Goal: Information Seeking & Learning: Learn about a topic

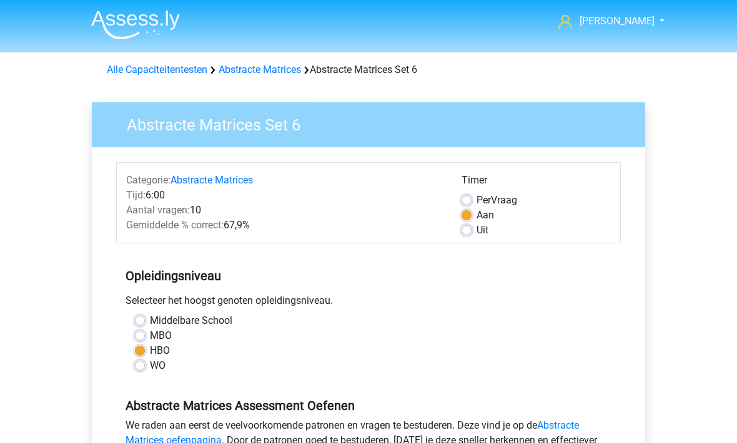
scroll to position [221, 0]
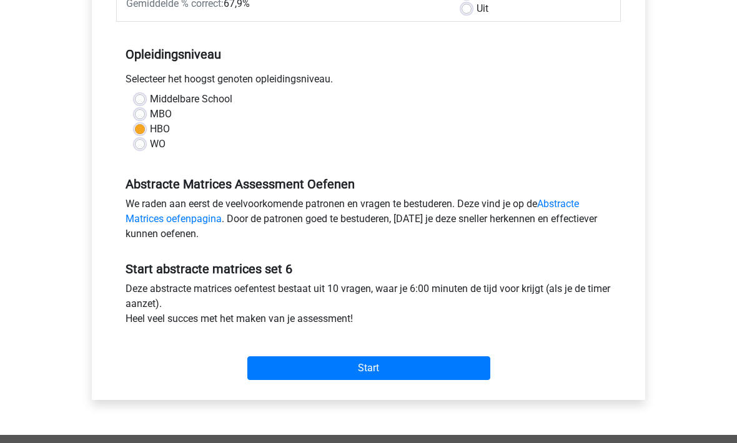
click at [281, 369] on input "Start" at bounding box center [368, 369] width 243 height 24
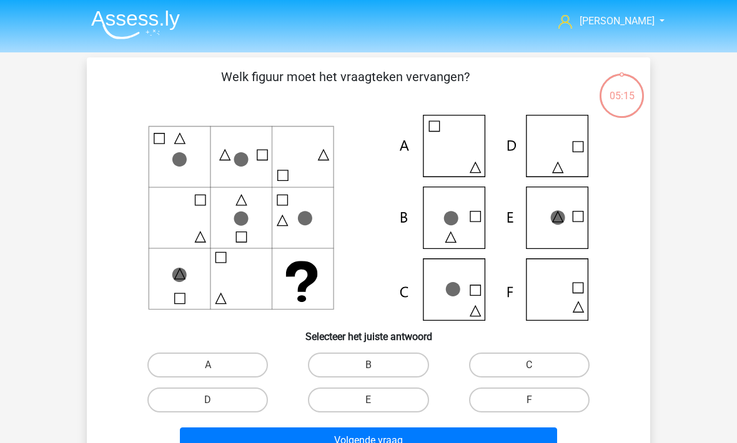
click at [325, 398] on label "E" at bounding box center [368, 400] width 120 height 25
click at [368, 400] on input "E" at bounding box center [372, 404] width 8 height 8
radio input "true"
click at [511, 363] on label "C" at bounding box center [529, 365] width 120 height 25
click at [529, 365] on input "C" at bounding box center [533, 369] width 8 height 8
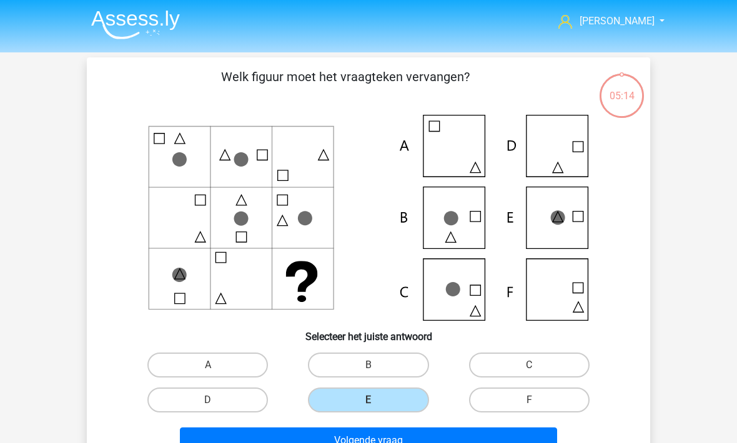
radio input "true"
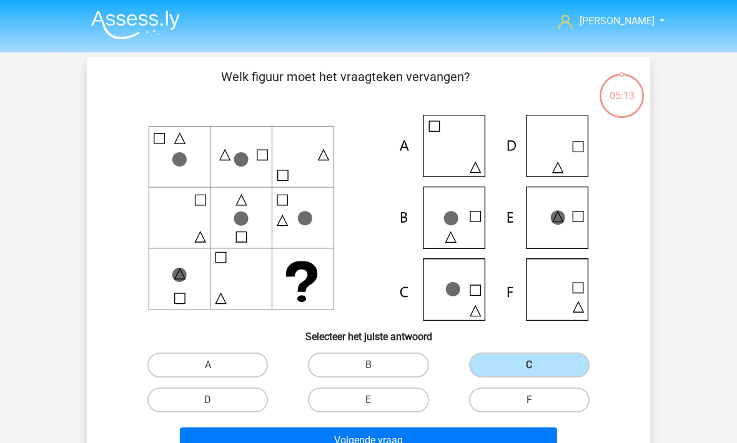
click at [270, 439] on button "Volgende vraag" at bounding box center [369, 441] width 378 height 26
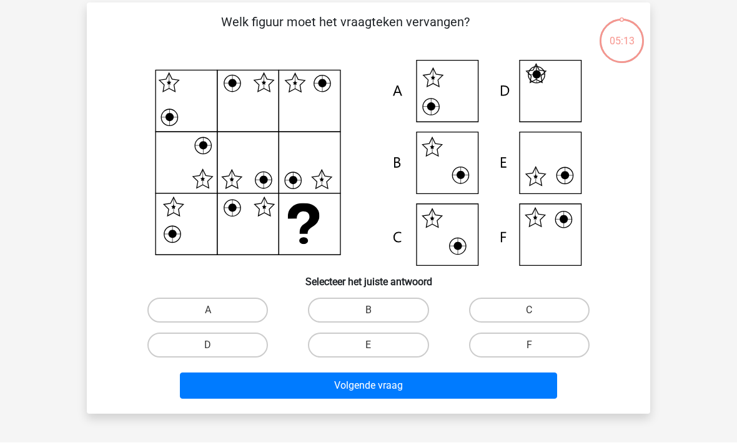
scroll to position [57, 0]
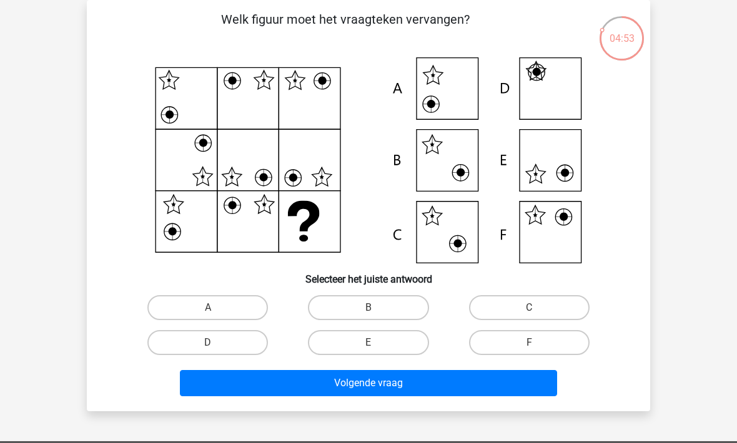
click at [500, 338] on label "F" at bounding box center [529, 342] width 120 height 25
click at [529, 343] on input "F" at bounding box center [533, 347] width 8 height 8
radio input "true"
click at [365, 382] on button "Volgende vraag" at bounding box center [369, 383] width 378 height 26
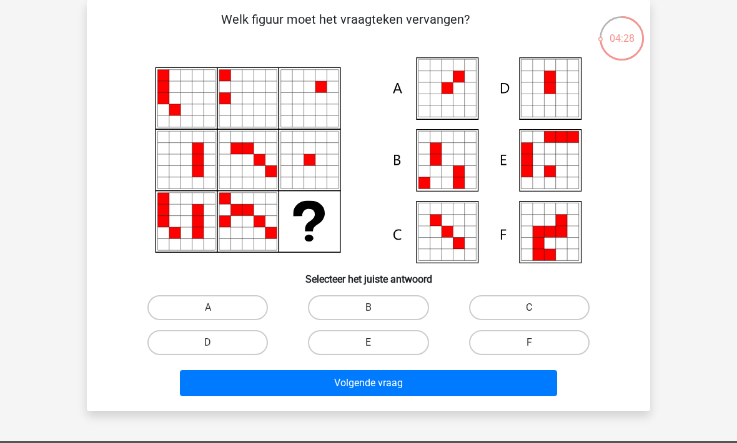
click at [189, 312] on label "A" at bounding box center [207, 307] width 120 height 25
click at [208, 312] on input "A" at bounding box center [212, 312] width 8 height 8
radio input "true"
click at [227, 386] on button "Volgende vraag" at bounding box center [369, 383] width 378 height 26
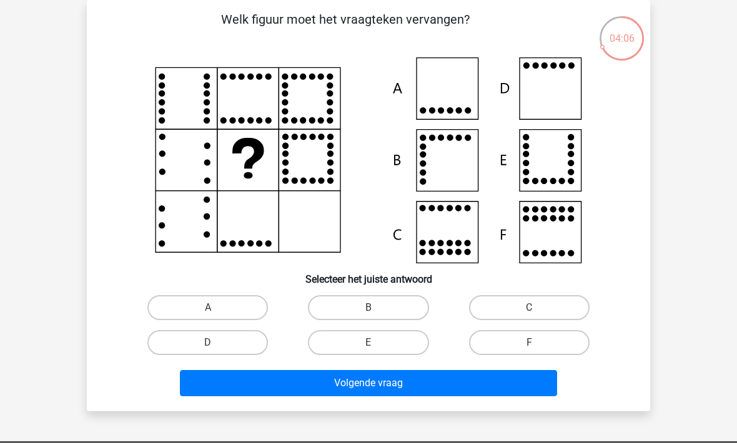
click at [202, 344] on label "D" at bounding box center [207, 342] width 120 height 25
click at [208, 344] on input "D" at bounding box center [212, 347] width 8 height 8
radio input "true"
click at [268, 389] on button "Volgende vraag" at bounding box center [369, 383] width 378 height 26
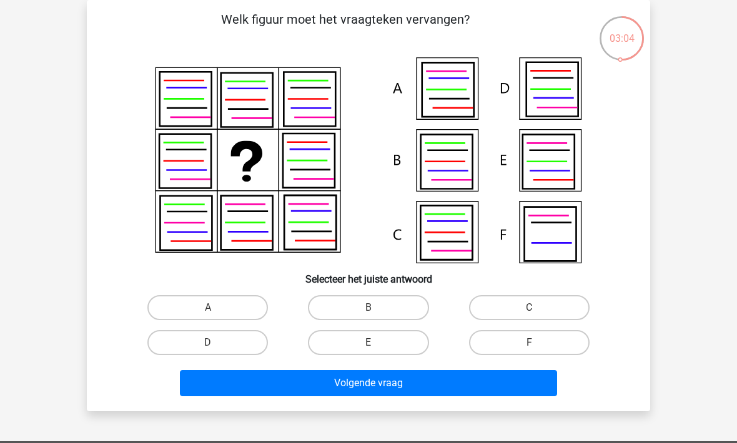
click at [353, 298] on label "B" at bounding box center [368, 307] width 120 height 25
click at [368, 308] on input "B" at bounding box center [372, 312] width 8 height 8
radio input "true"
click at [353, 382] on button "Volgende vraag" at bounding box center [369, 383] width 378 height 26
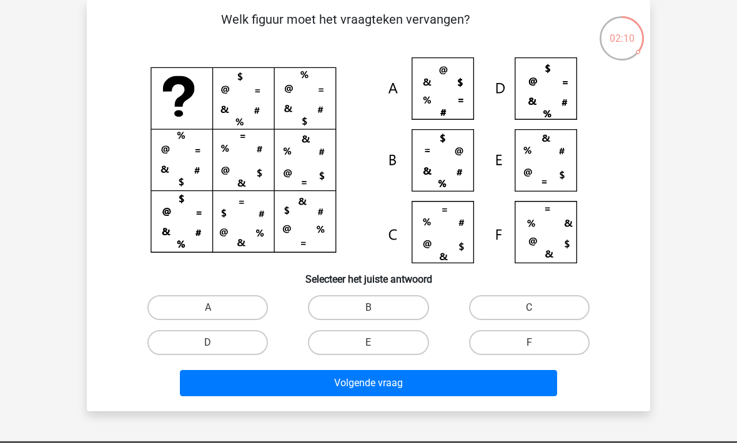
click at [347, 320] on label "B" at bounding box center [368, 307] width 120 height 25
click at [368, 316] on input "B" at bounding box center [372, 312] width 8 height 8
radio input "true"
click at [311, 387] on button "Volgende vraag" at bounding box center [369, 383] width 378 height 26
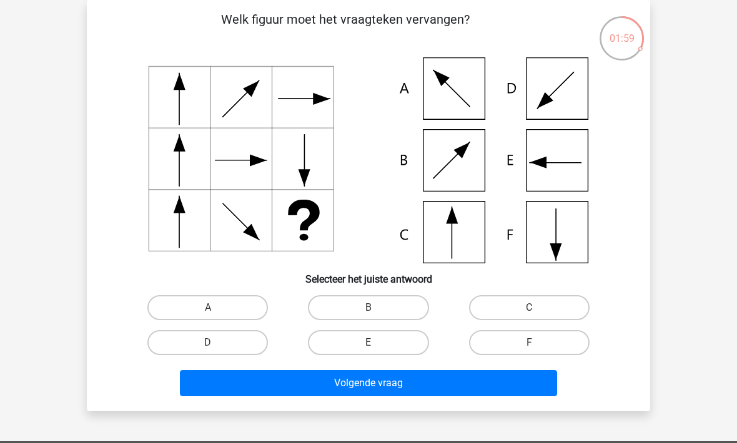
click at [325, 348] on label "E" at bounding box center [368, 342] width 120 height 25
click at [368, 348] on input "E" at bounding box center [372, 347] width 8 height 8
radio input "true"
click at [323, 391] on button "Volgende vraag" at bounding box center [369, 383] width 378 height 26
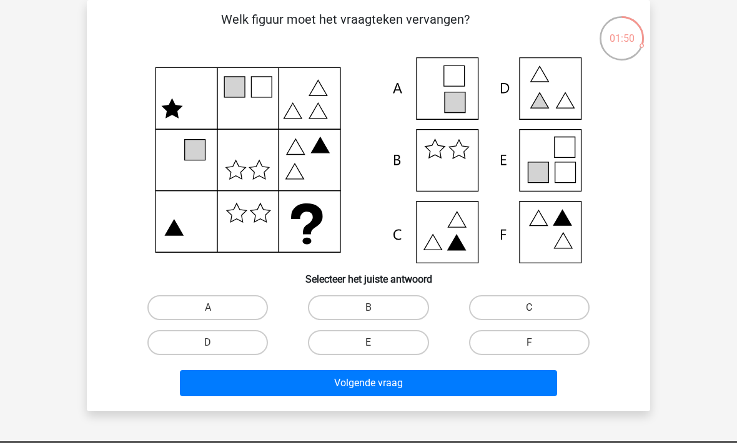
click at [326, 345] on label "E" at bounding box center [368, 342] width 120 height 25
click at [368, 345] on input "E" at bounding box center [372, 347] width 8 height 8
radio input "true"
click at [336, 385] on button "Volgende vraag" at bounding box center [369, 383] width 378 height 26
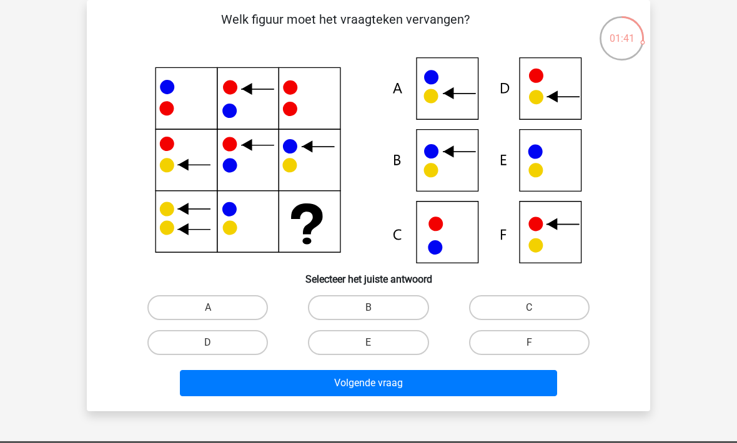
click at [343, 319] on label "B" at bounding box center [368, 307] width 120 height 25
click at [368, 316] on input "B" at bounding box center [372, 312] width 8 height 8
radio input "true"
click at [353, 393] on button "Volgende vraag" at bounding box center [369, 383] width 378 height 26
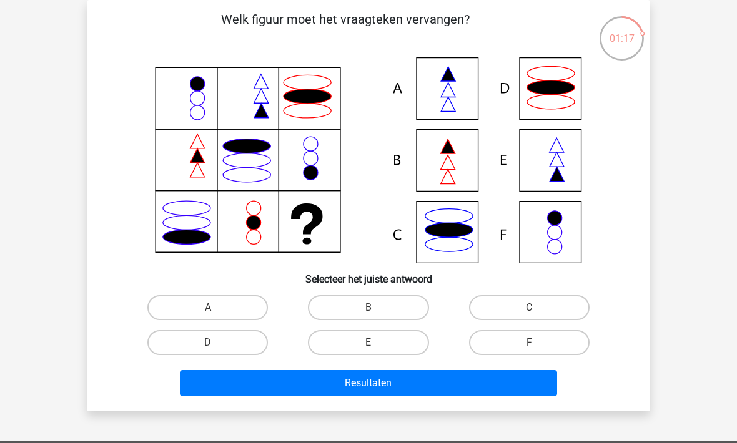
click at [200, 312] on label "A" at bounding box center [207, 307] width 120 height 25
click at [208, 312] on input "A" at bounding box center [212, 312] width 8 height 8
radio input "true"
click at [265, 378] on button "Resultaten" at bounding box center [369, 383] width 378 height 26
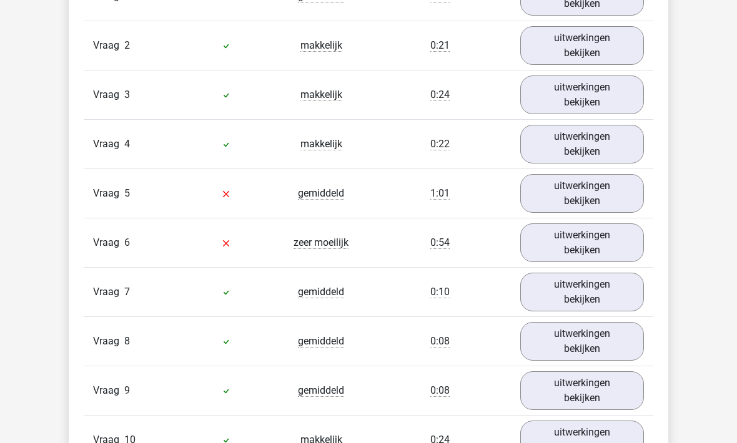
scroll to position [843, 0]
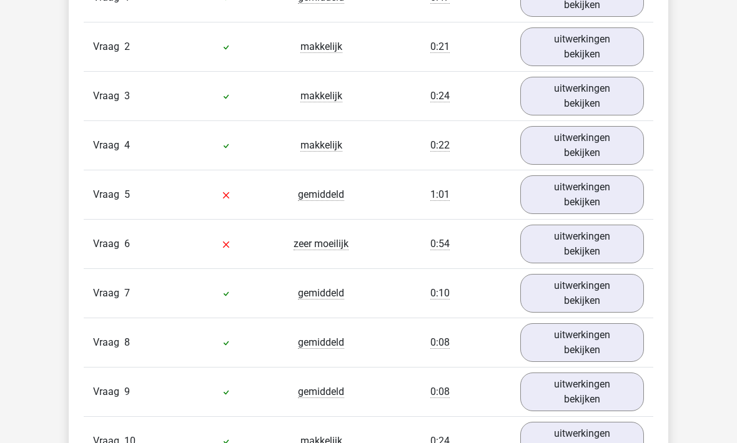
click at [547, 189] on link "uitwerkingen bekijken" at bounding box center [582, 194] width 124 height 39
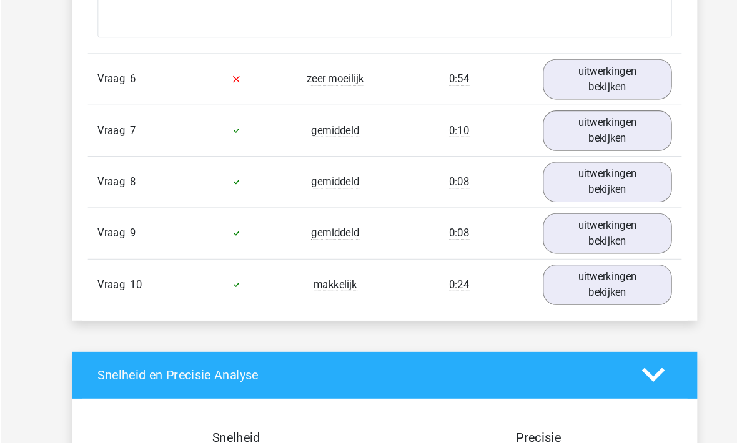
scroll to position [1528, 0]
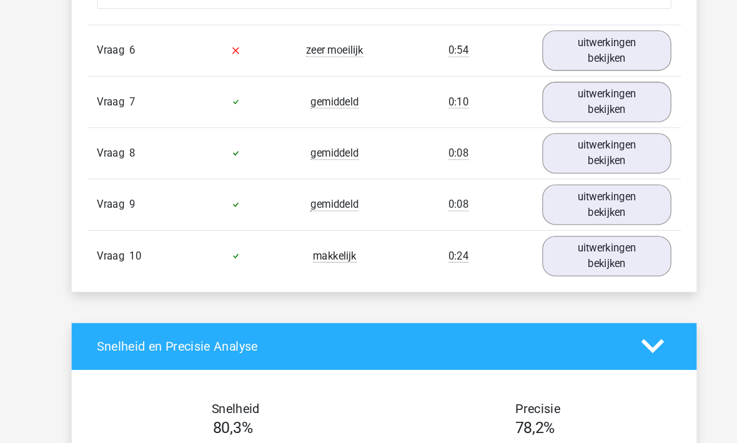
click at [564, 46] on link "uitwerkingen bekijken" at bounding box center [582, 48] width 124 height 39
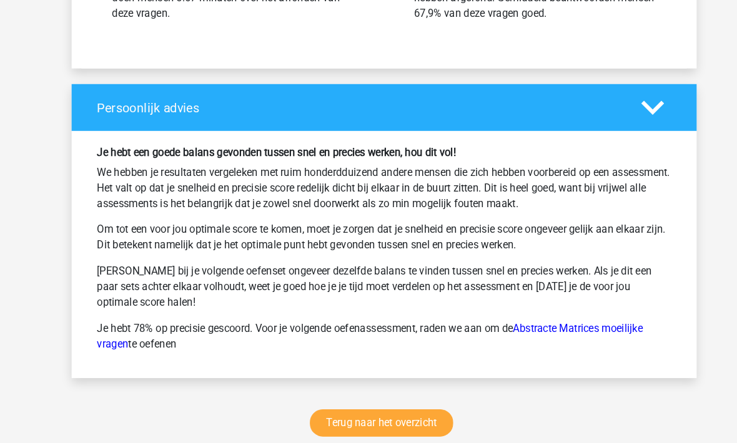
scroll to position [2677, 0]
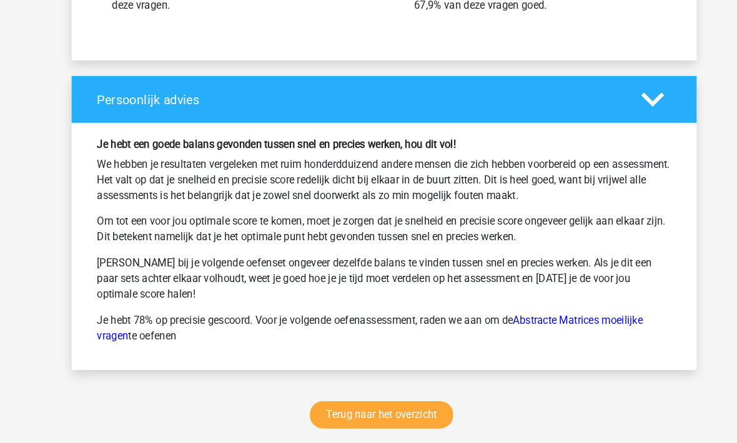
click at [345, 397] on link "Terug naar het overzicht" at bounding box center [365, 398] width 137 height 26
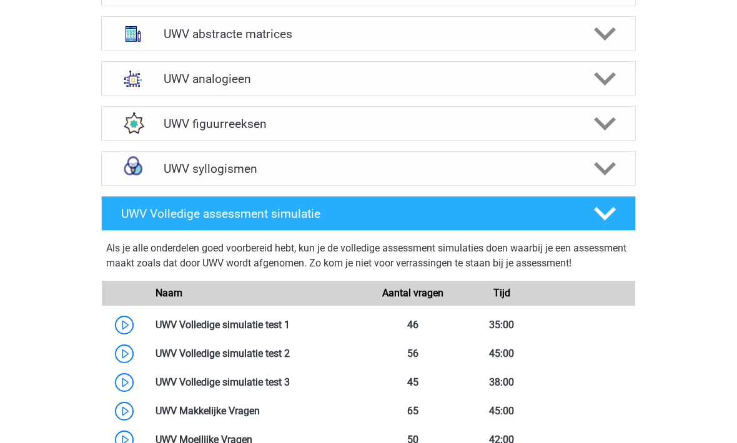
scroll to position [642, 0]
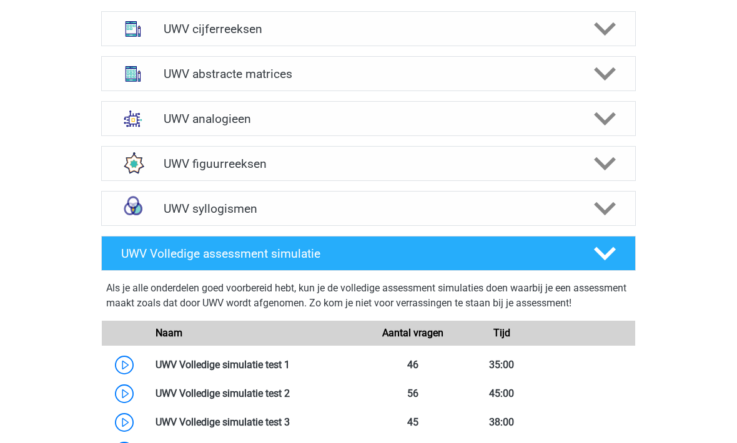
click at [160, 81] on div "UWV abstracte matrices" at bounding box center [368, 74] width 428 height 14
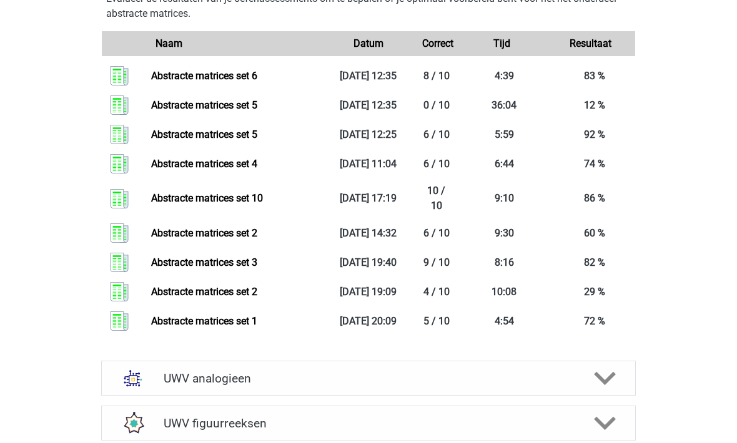
scroll to position [1352, 0]
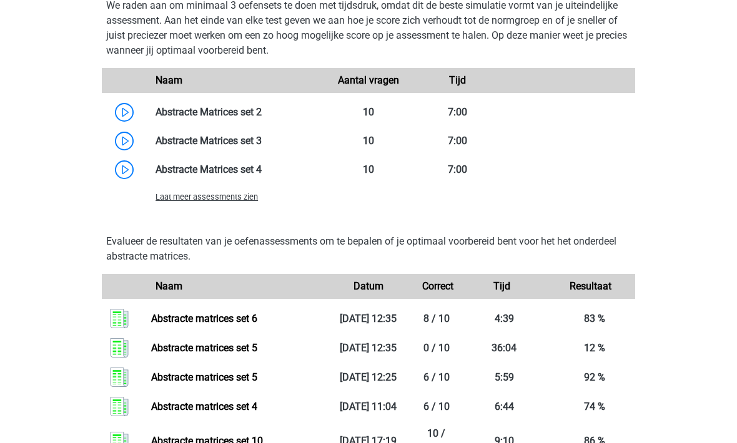
click at [179, 202] on span "Laat meer assessments zien" at bounding box center [206, 196] width 102 height 9
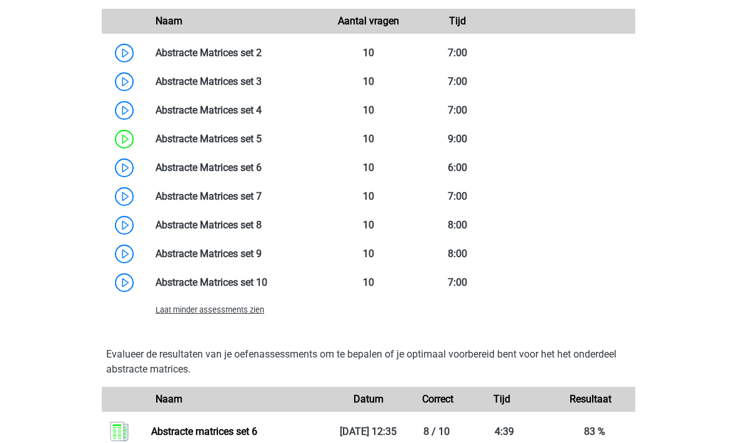
scroll to position [1168, 0]
click at [262, 202] on link at bounding box center [262, 196] width 0 height 12
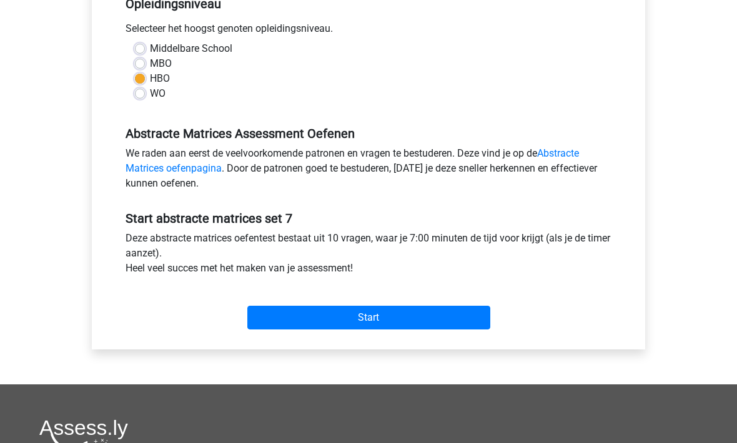
scroll to position [282, 0]
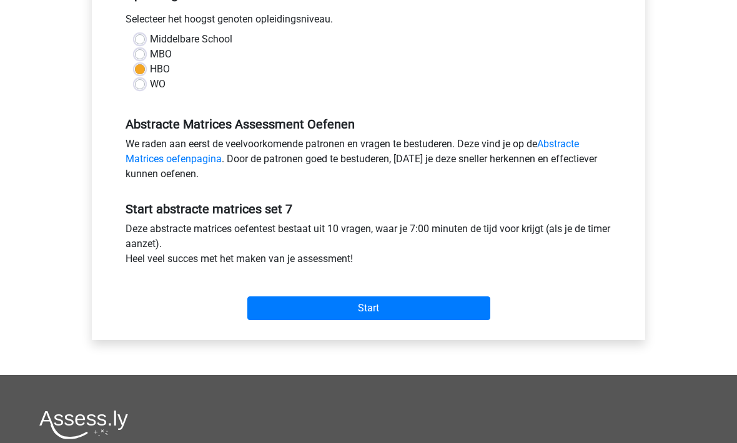
click at [272, 317] on input "Start" at bounding box center [368, 309] width 243 height 24
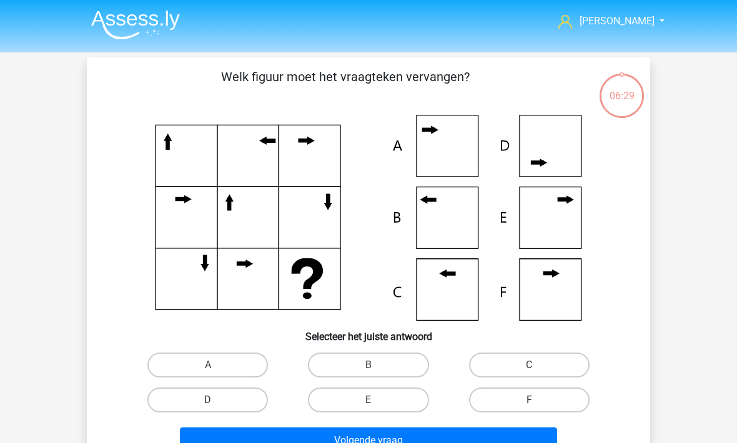
click at [366, 363] on label "B" at bounding box center [368, 365] width 120 height 25
click at [368, 365] on input "B" at bounding box center [372, 369] width 8 height 8
radio input "true"
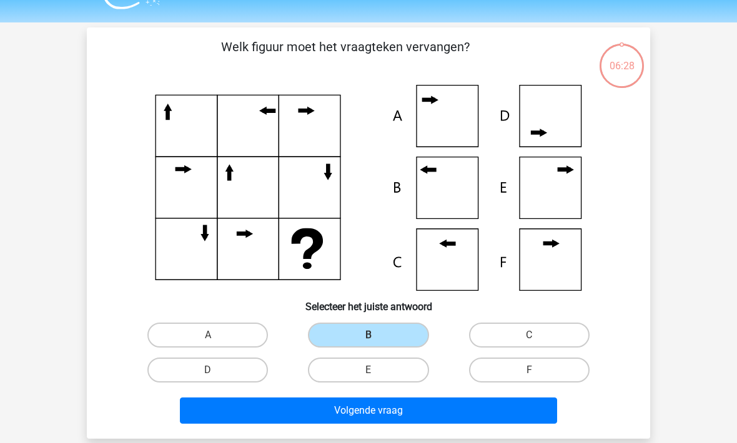
click at [328, 420] on button "Volgende vraag" at bounding box center [369, 411] width 378 height 26
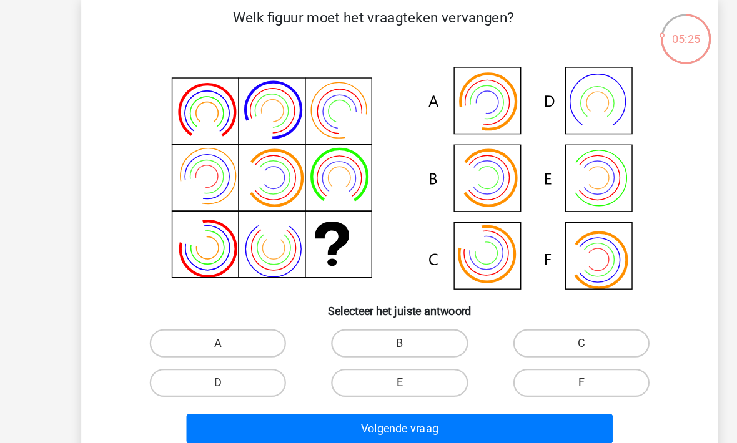
scroll to position [53, 0]
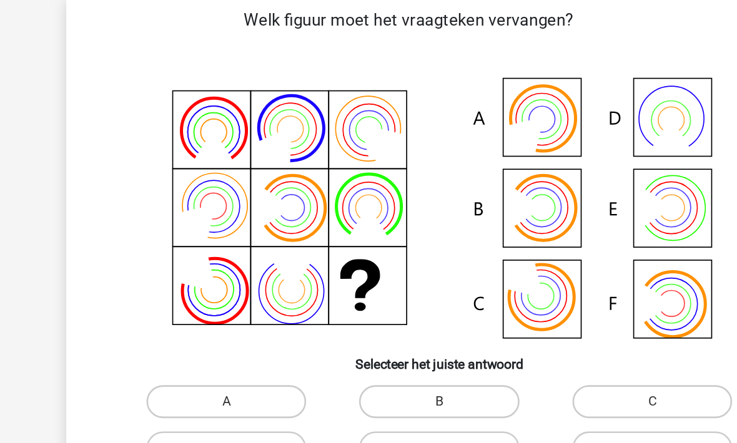
click at [313, 302] on label "B" at bounding box center [368, 312] width 120 height 25
click at [368, 312] on input "B" at bounding box center [372, 316] width 8 height 8
radio input "true"
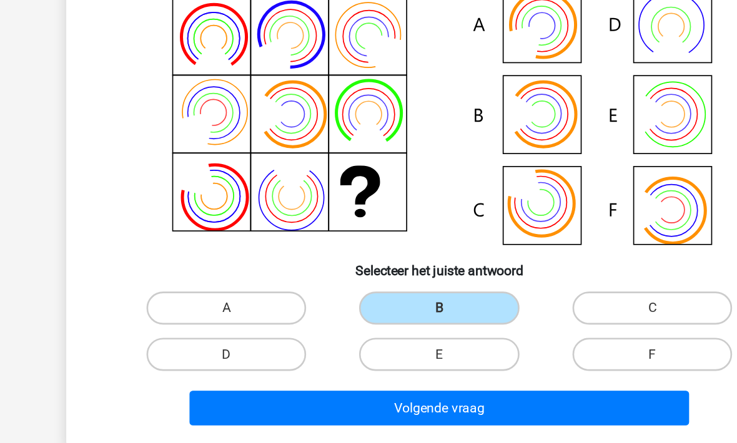
scroll to position [54, 0]
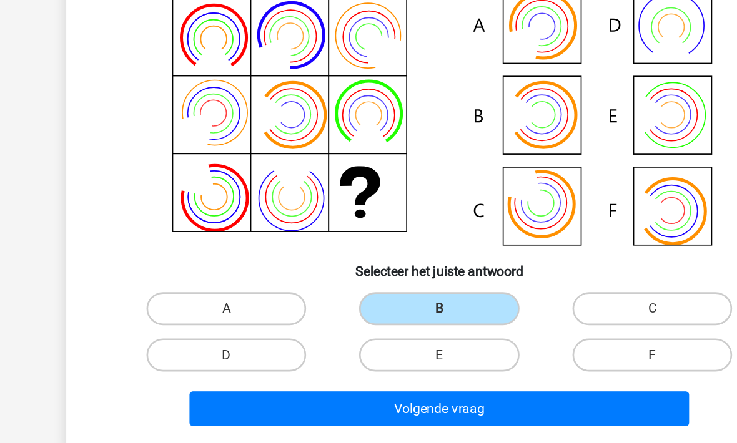
click at [256, 373] on button "Volgende vraag" at bounding box center [369, 386] width 378 height 26
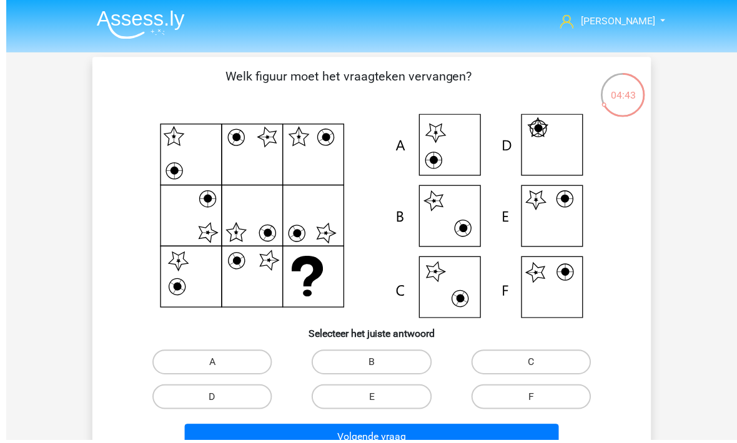
scroll to position [9, 0]
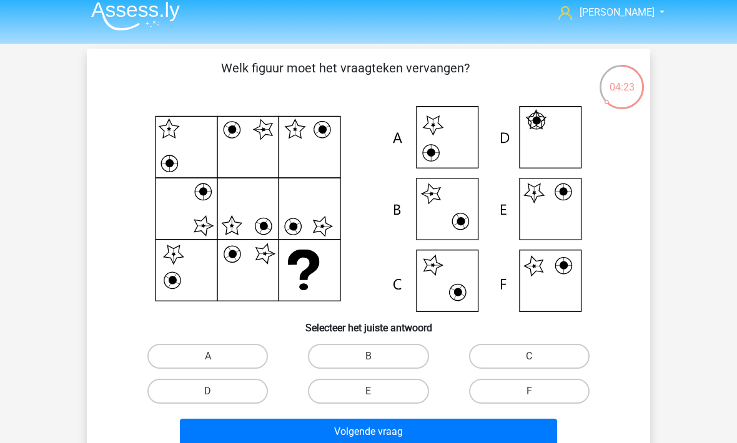
click at [195, 385] on label "D" at bounding box center [207, 391] width 120 height 25
click at [208, 391] on input "D" at bounding box center [212, 395] width 8 height 8
radio input "true"
click at [253, 435] on button "Volgende vraag" at bounding box center [369, 432] width 378 height 26
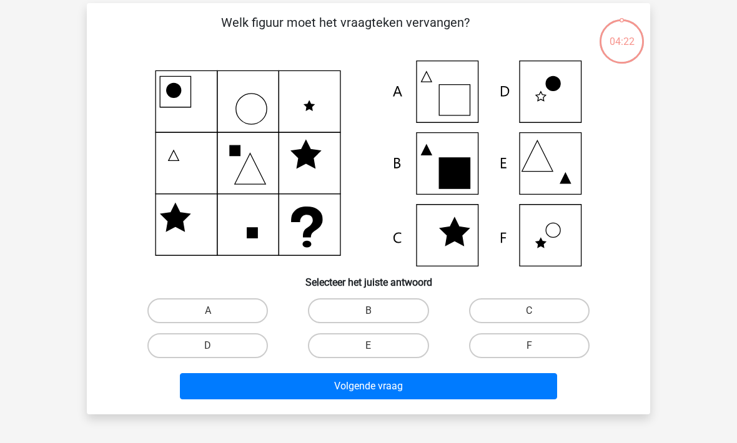
scroll to position [57, 0]
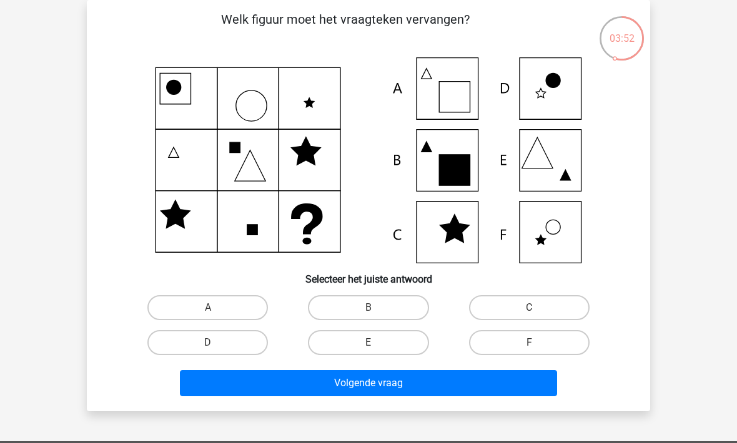
click at [365, 311] on label "B" at bounding box center [368, 307] width 120 height 25
click at [368, 311] on input "B" at bounding box center [372, 312] width 8 height 8
radio input "true"
click at [362, 386] on button "Volgende vraag" at bounding box center [369, 383] width 378 height 26
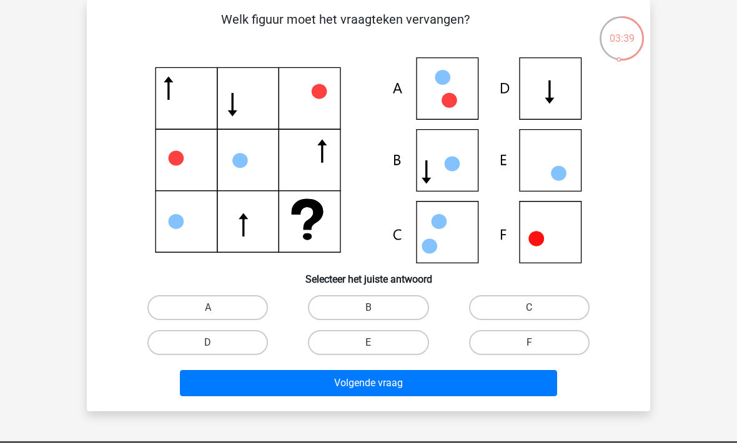
click at [484, 338] on label "F" at bounding box center [529, 342] width 120 height 25
click at [529, 343] on input "F" at bounding box center [533, 347] width 8 height 8
radio input "true"
click at [374, 350] on input "E" at bounding box center [372, 347] width 8 height 8
radio input "true"
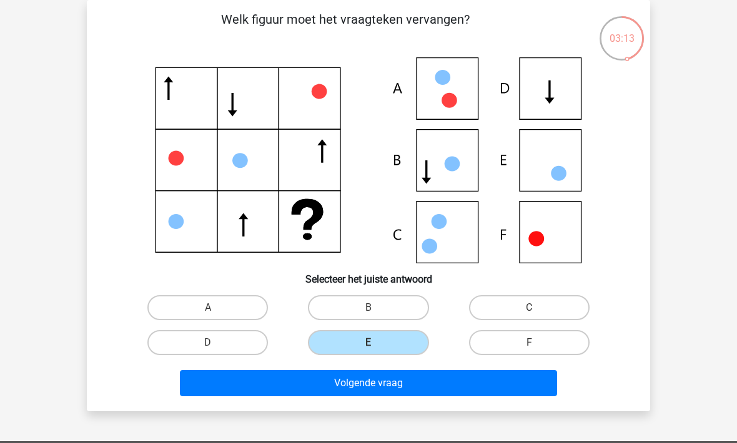
click at [506, 352] on label "F" at bounding box center [529, 342] width 120 height 25
click at [529, 351] on input "F" at bounding box center [533, 347] width 8 height 8
radio input "true"
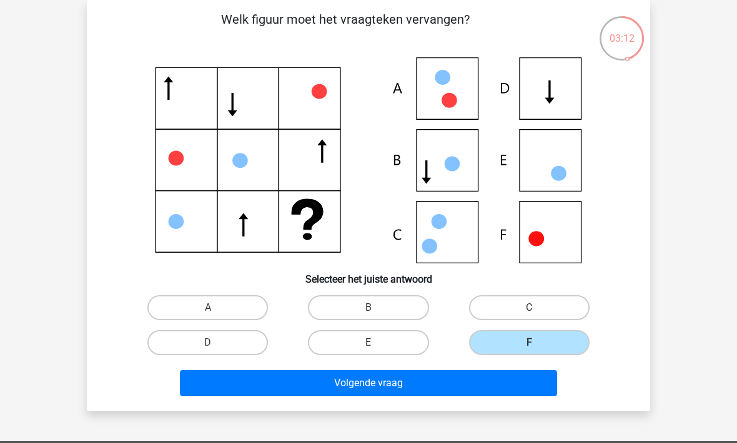
click at [346, 390] on button "Volgende vraag" at bounding box center [369, 383] width 378 height 26
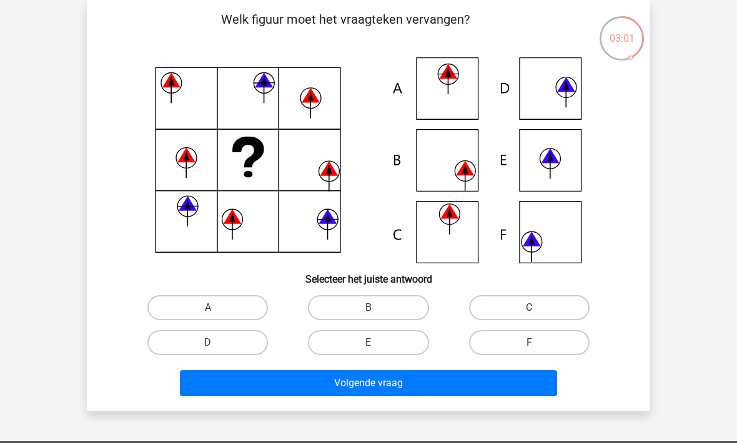
click at [490, 355] on label "F" at bounding box center [529, 342] width 120 height 25
click at [529, 351] on input "F" at bounding box center [533, 347] width 8 height 8
radio input "true"
click at [428, 386] on button "Volgende vraag" at bounding box center [369, 383] width 378 height 26
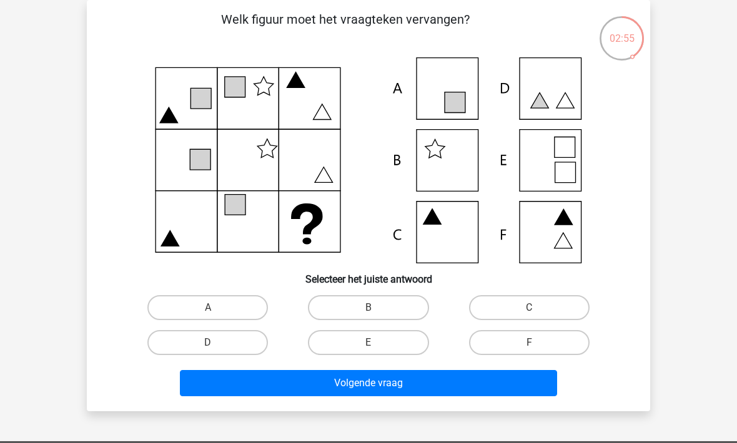
click at [491, 316] on label "C" at bounding box center [529, 307] width 120 height 25
click at [529, 316] on input "C" at bounding box center [533, 312] width 8 height 8
radio input "true"
click at [330, 386] on button "Volgende vraag" at bounding box center [369, 383] width 378 height 26
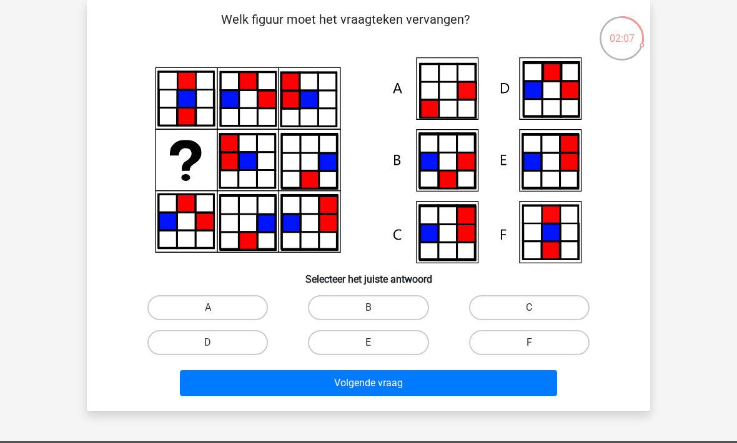
click at [370, 307] on label "B" at bounding box center [368, 307] width 120 height 25
click at [370, 308] on input "B" at bounding box center [372, 312] width 8 height 8
radio input "true"
click at [358, 383] on button "Volgende vraag" at bounding box center [369, 383] width 378 height 26
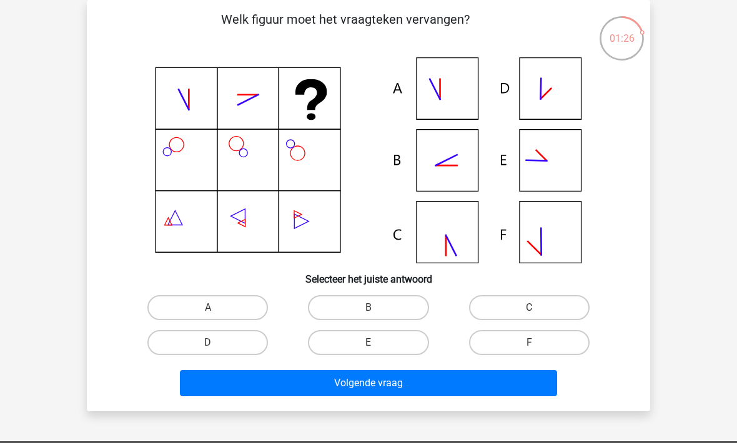
click at [220, 350] on label "D" at bounding box center [207, 342] width 120 height 25
click at [216, 350] on input "D" at bounding box center [212, 347] width 8 height 8
radio input "true"
click at [302, 391] on button "Volgende vraag" at bounding box center [369, 383] width 378 height 26
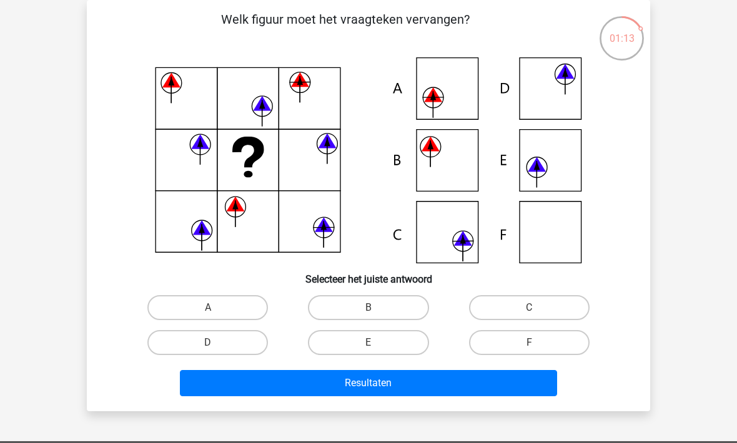
click at [361, 311] on label "B" at bounding box center [368, 307] width 120 height 25
click at [368, 311] on input "B" at bounding box center [372, 312] width 8 height 8
radio input "true"
click at [368, 384] on button "Resultaten" at bounding box center [369, 383] width 378 height 26
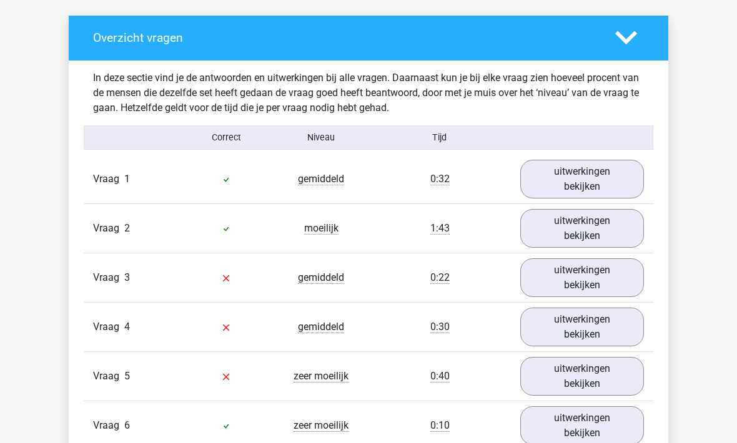
scroll to position [730, 0]
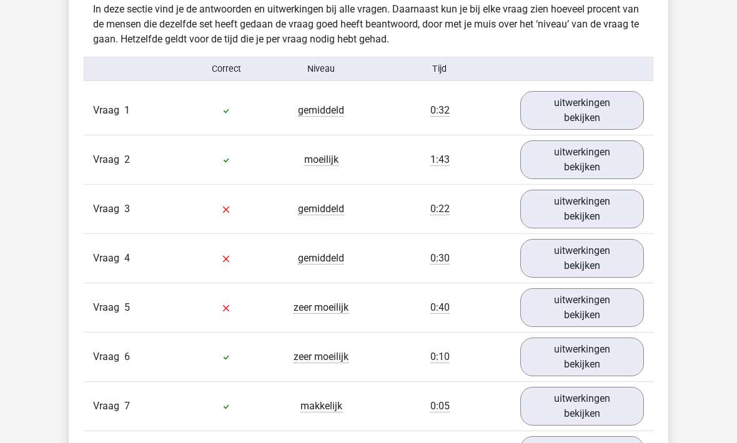
click at [576, 212] on link "uitwerkingen bekijken" at bounding box center [582, 209] width 124 height 39
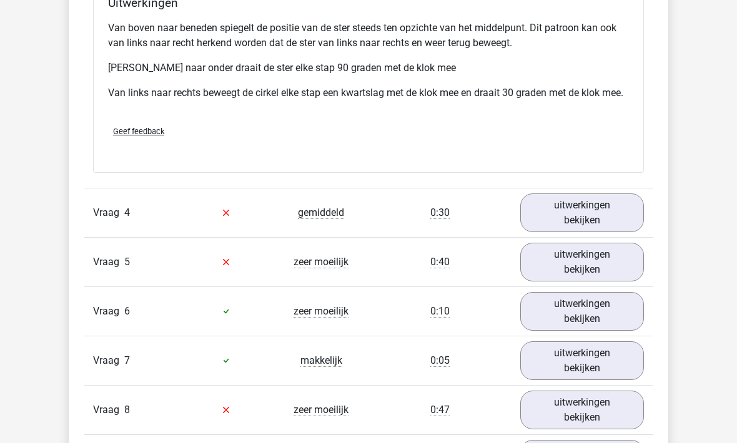
scroll to position [1356, 0]
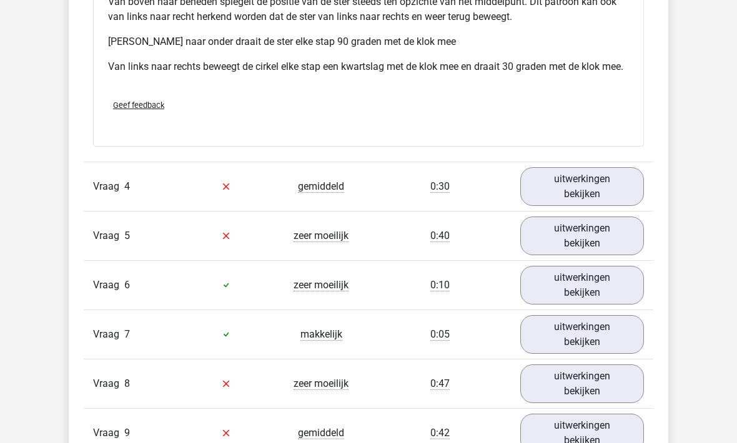
click at [551, 200] on link "uitwerkingen bekijken" at bounding box center [582, 186] width 124 height 39
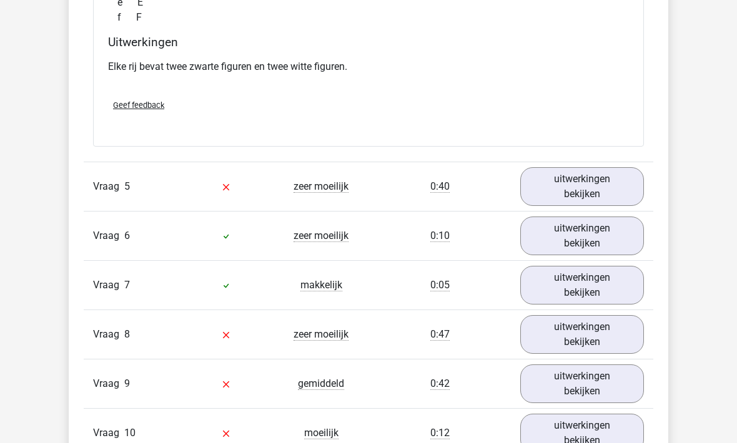
scroll to position [1934, 0]
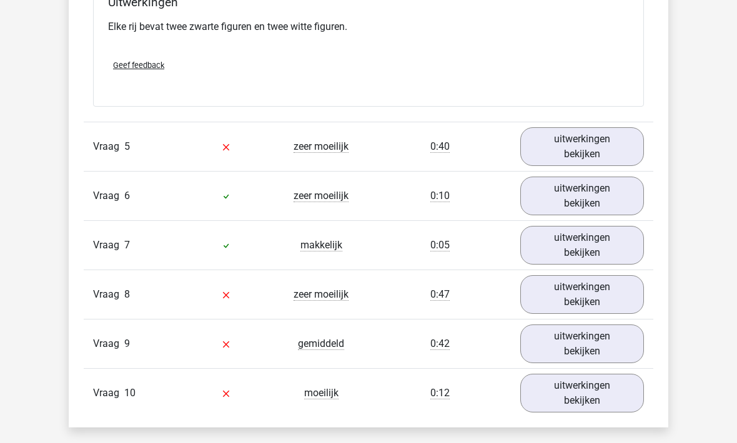
click at [551, 153] on link "uitwerkingen bekijken" at bounding box center [582, 146] width 124 height 39
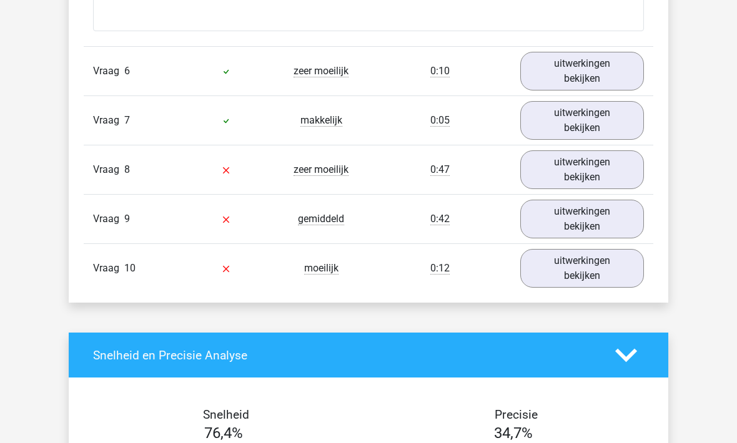
scroll to position [2554, 0]
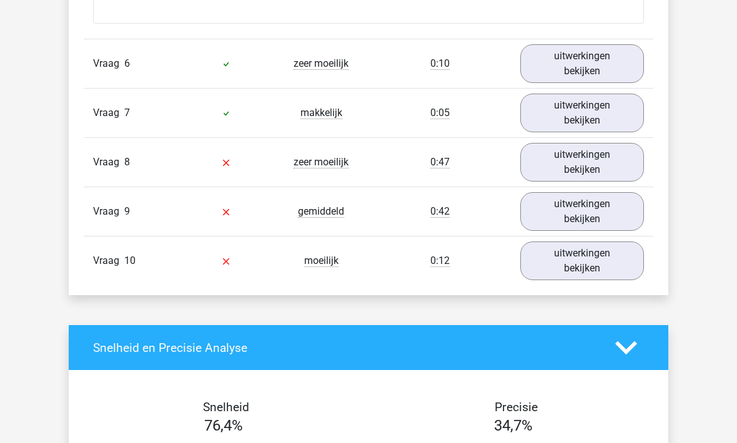
click at [563, 181] on link "uitwerkingen bekijken" at bounding box center [582, 162] width 124 height 39
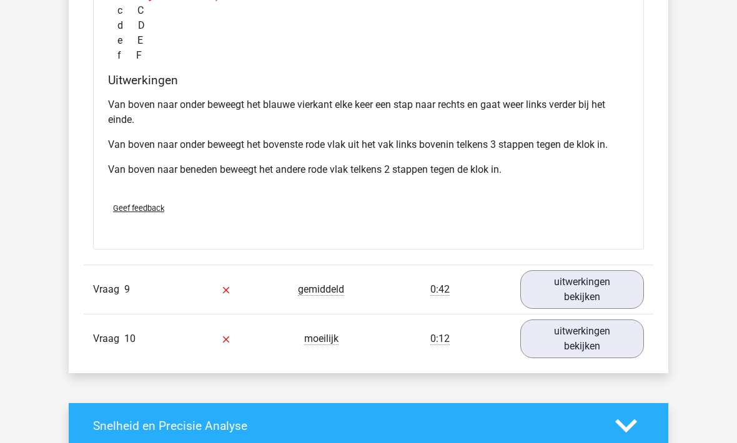
scroll to position [3024, 0]
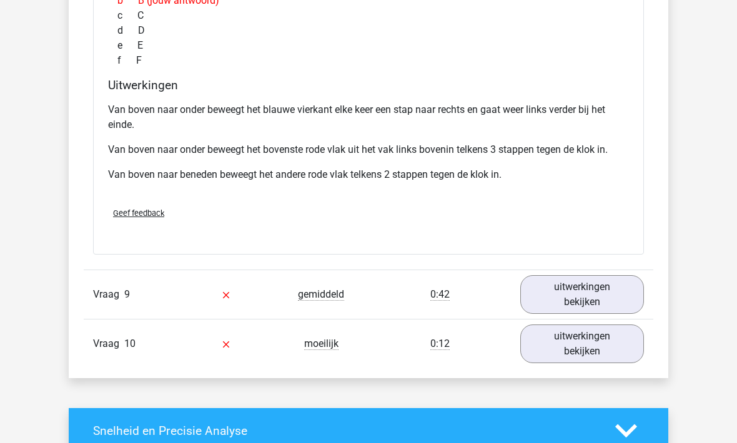
click at [586, 314] on link "uitwerkingen bekijken" at bounding box center [582, 294] width 124 height 39
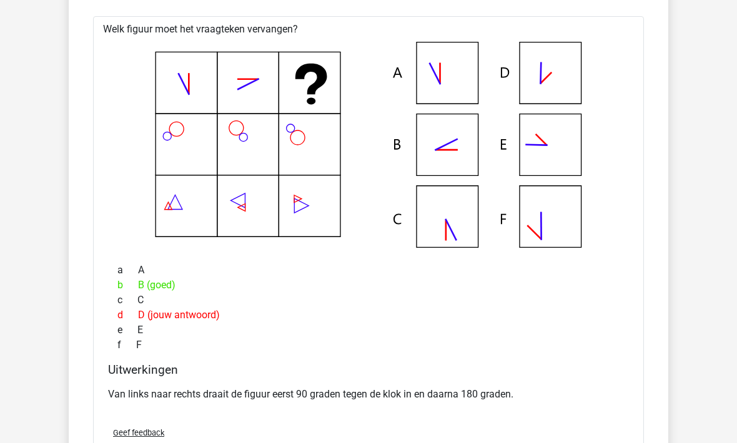
scroll to position [3333, 0]
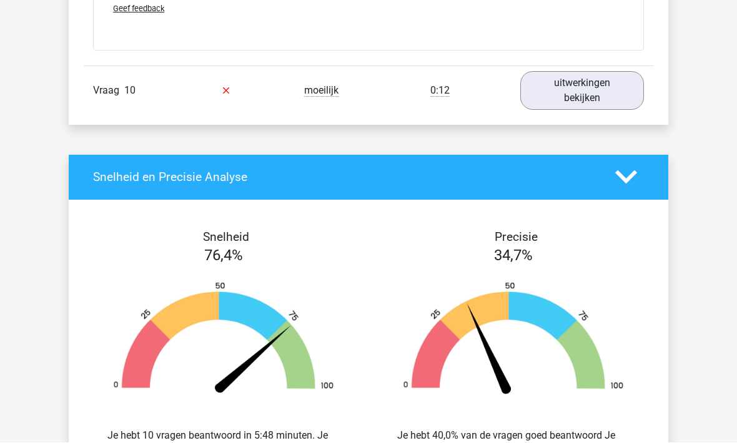
click at [557, 111] on link "uitwerkingen bekijken" at bounding box center [582, 91] width 124 height 39
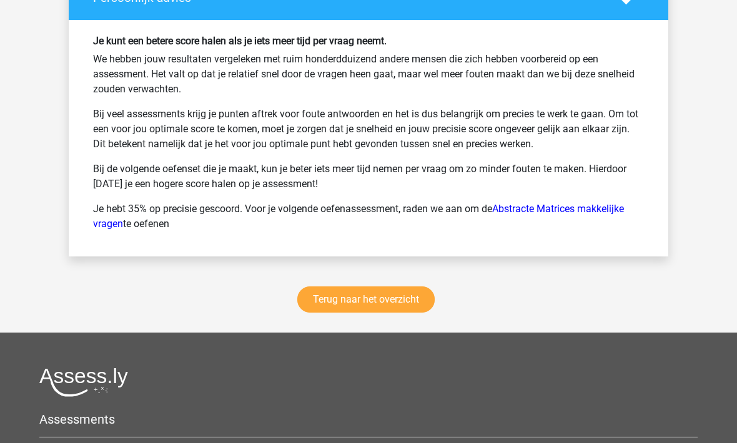
scroll to position [4865, 0]
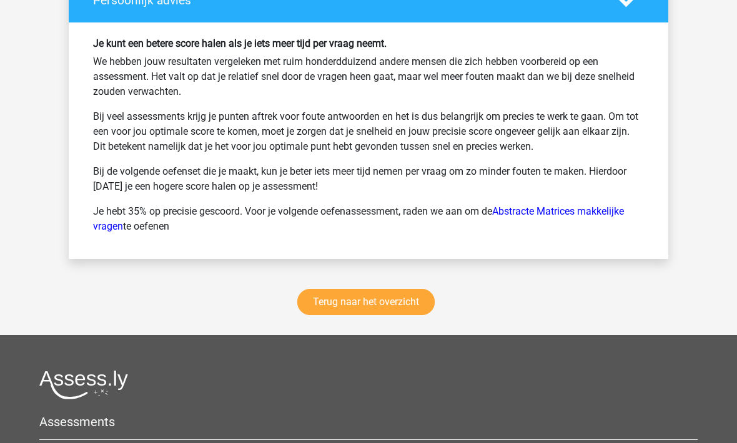
click at [347, 315] on link "Terug naar het overzicht" at bounding box center [365, 302] width 137 height 26
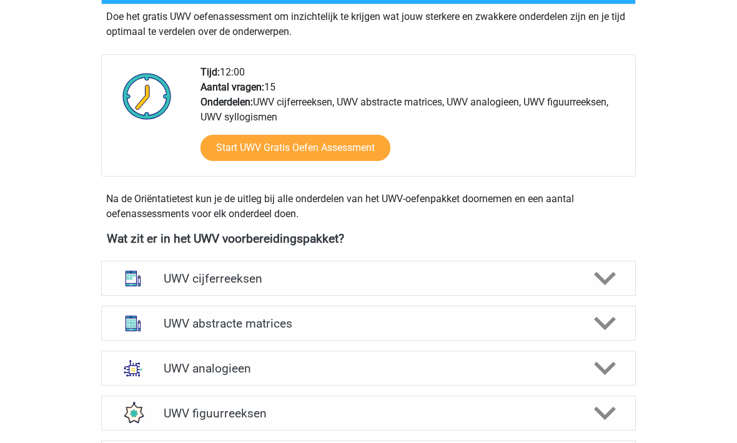
scroll to position [455, 0]
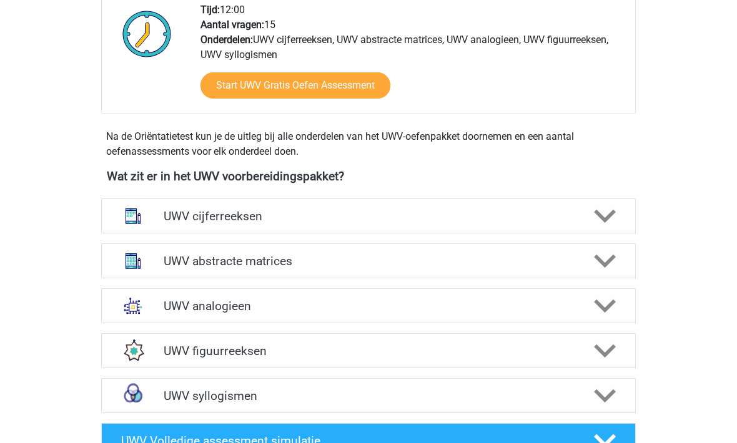
click at [160, 268] on div "UWV abstracte matrices" at bounding box center [368, 261] width 428 height 14
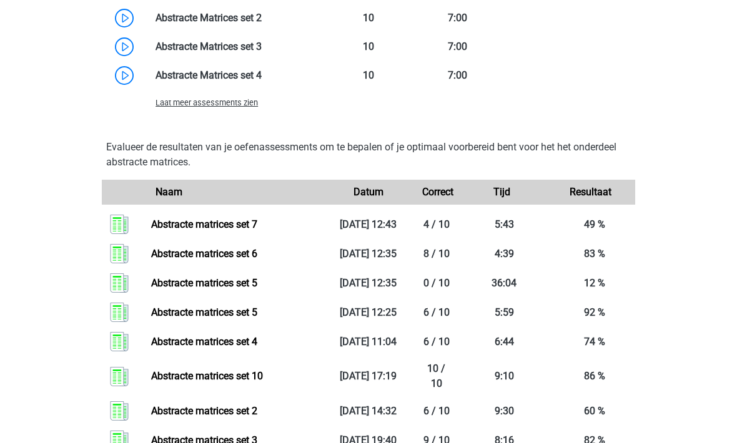
scroll to position [1140, 0]
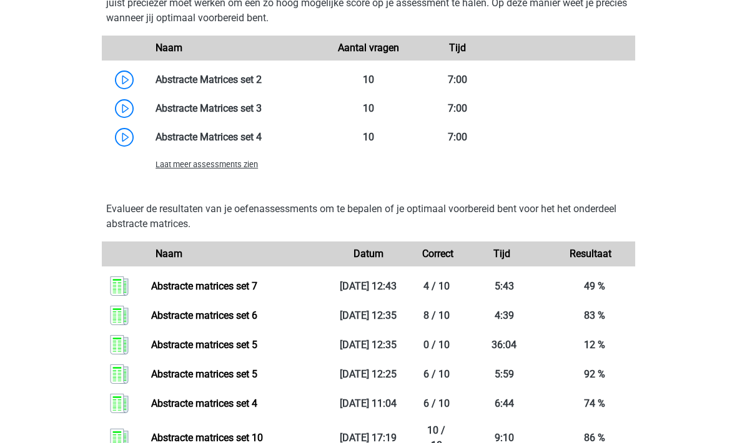
click at [194, 170] on span "Laat meer assessments zien" at bounding box center [206, 164] width 102 height 9
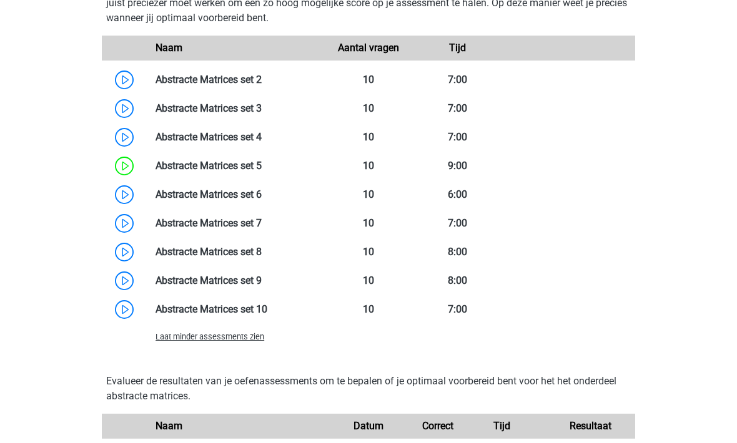
scroll to position [1141, 0]
click at [262, 258] on link at bounding box center [262, 252] width 0 height 12
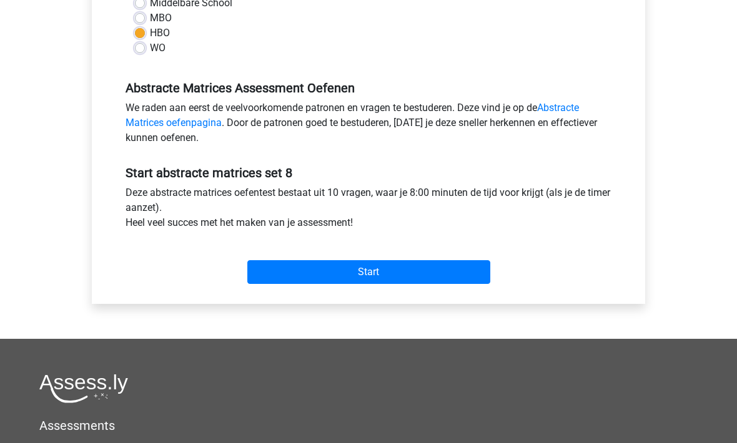
scroll to position [385, 0]
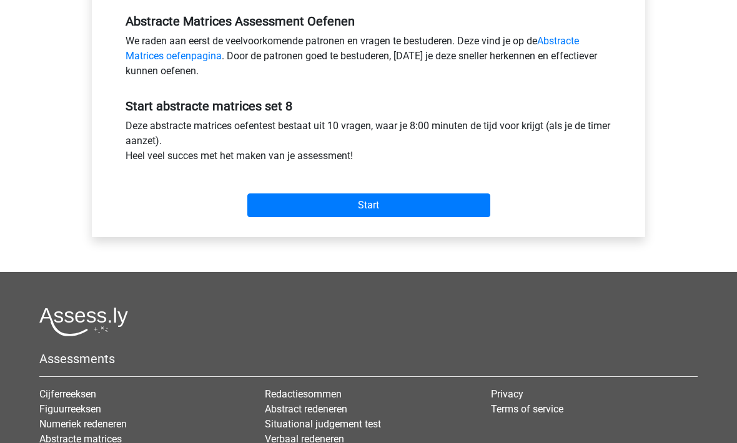
click at [300, 202] on input "Start" at bounding box center [368, 206] width 243 height 24
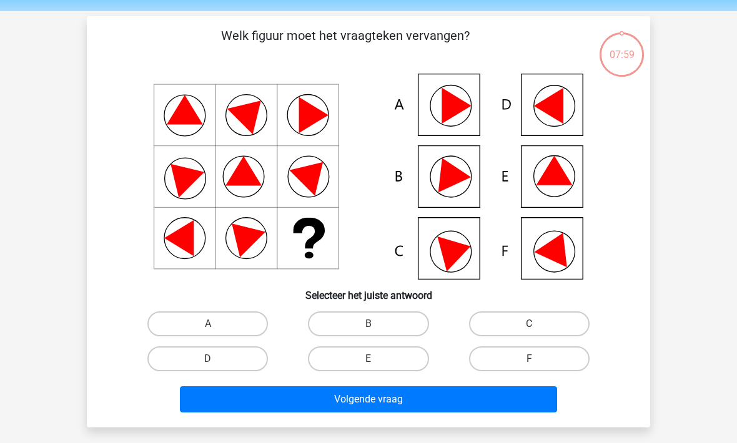
scroll to position [41, 0]
click at [352, 354] on label "E" at bounding box center [368, 359] width 120 height 25
click at [368, 359] on input "E" at bounding box center [372, 363] width 8 height 8
radio input "true"
click at [348, 402] on button "Volgende vraag" at bounding box center [369, 399] width 378 height 26
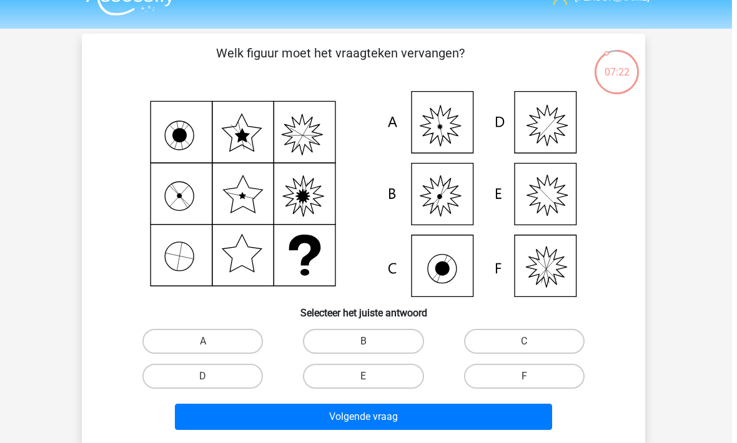
scroll to position [38, 0]
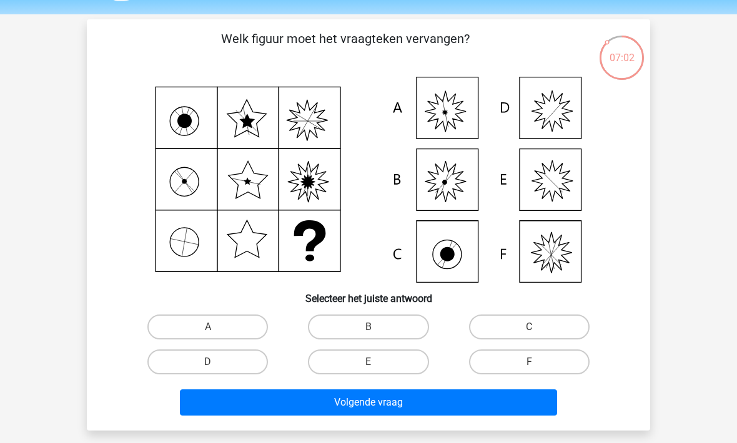
click at [196, 329] on label "A" at bounding box center [207, 327] width 120 height 25
click at [208, 329] on input "A" at bounding box center [212, 331] width 8 height 8
radio input "true"
click at [269, 405] on button "Volgende vraag" at bounding box center [369, 403] width 378 height 26
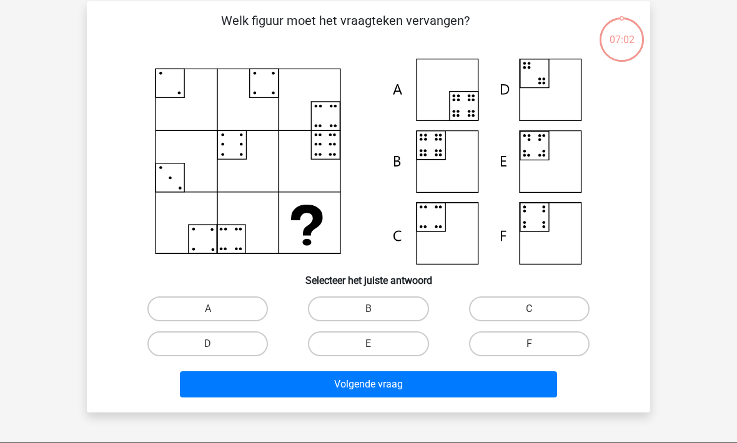
scroll to position [57, 0]
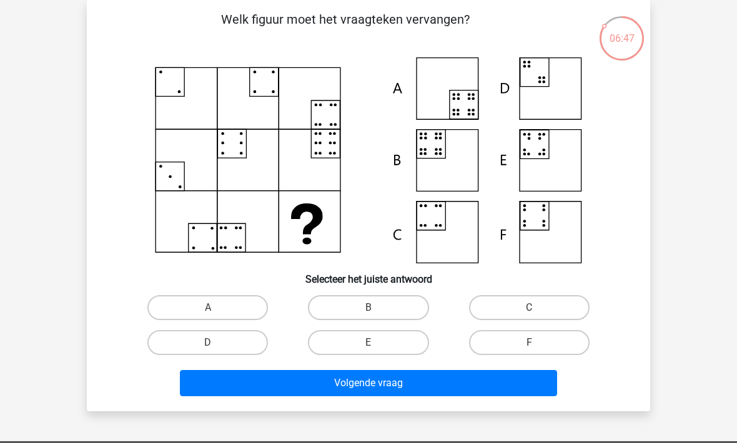
click at [341, 307] on label "B" at bounding box center [368, 307] width 120 height 25
click at [368, 308] on input "B" at bounding box center [372, 312] width 8 height 8
radio input "true"
click at [356, 395] on button "Volgende vraag" at bounding box center [369, 383] width 378 height 26
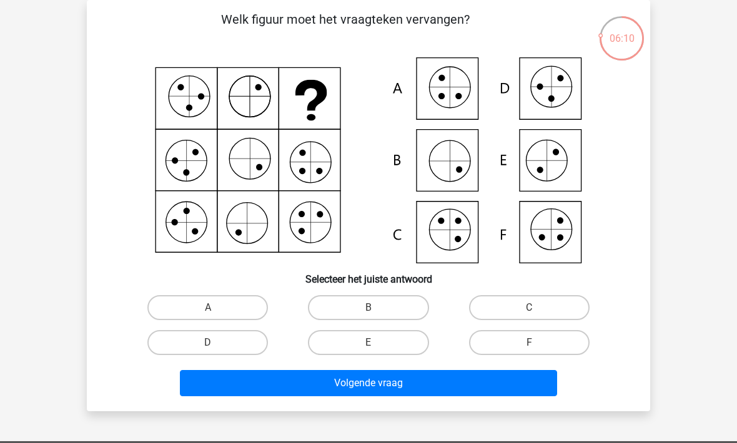
click at [495, 347] on label "F" at bounding box center [529, 342] width 120 height 25
click at [529, 347] on input "F" at bounding box center [533, 347] width 8 height 8
radio input "true"
click at [448, 390] on button "Volgende vraag" at bounding box center [369, 383] width 378 height 26
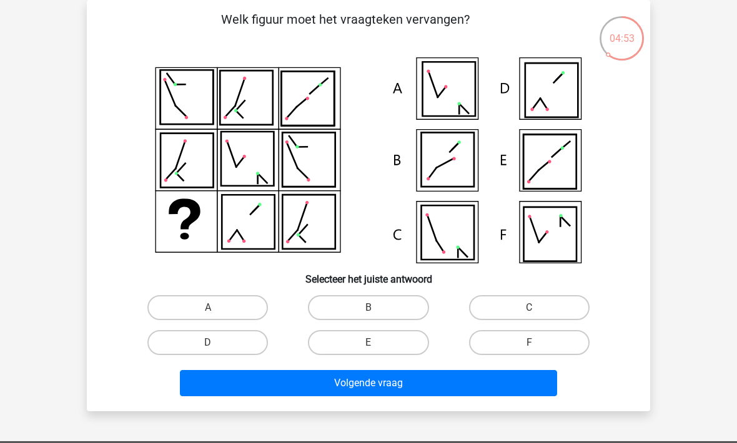
click at [348, 315] on label "B" at bounding box center [368, 307] width 120 height 25
click at [368, 315] on input "B" at bounding box center [372, 312] width 8 height 8
radio input "true"
click at [348, 378] on button "Volgende vraag" at bounding box center [369, 383] width 378 height 26
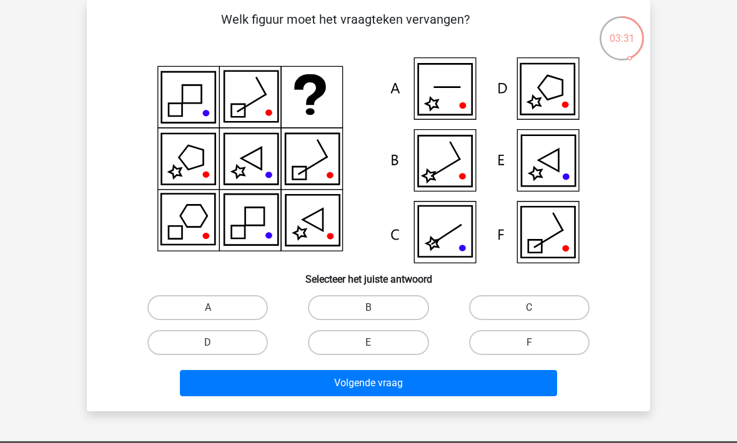
click at [190, 333] on label "D" at bounding box center [207, 342] width 120 height 25
click at [208, 343] on input "D" at bounding box center [212, 347] width 8 height 8
radio input "true"
click at [251, 396] on button "Volgende vraag" at bounding box center [369, 383] width 378 height 26
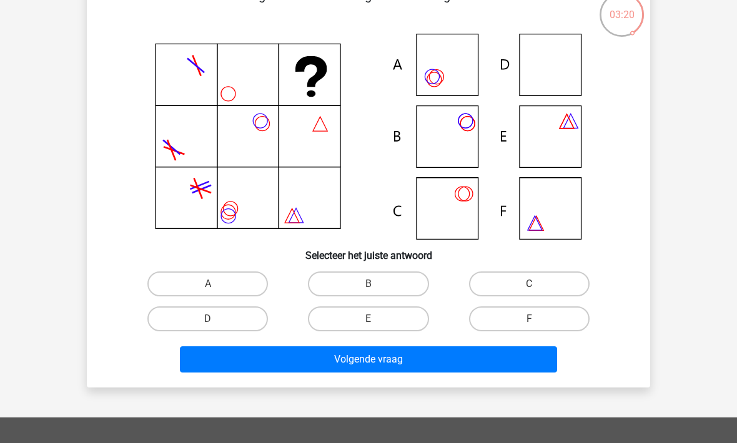
scroll to position [92, 0]
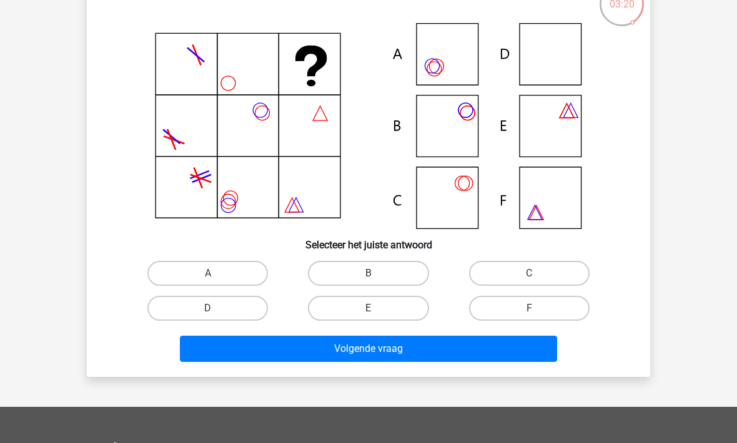
click at [201, 308] on label "D" at bounding box center [207, 308] width 120 height 25
click at [208, 308] on input "D" at bounding box center [212, 312] width 8 height 8
radio input "true"
click at [238, 355] on button "Volgende vraag" at bounding box center [369, 349] width 378 height 26
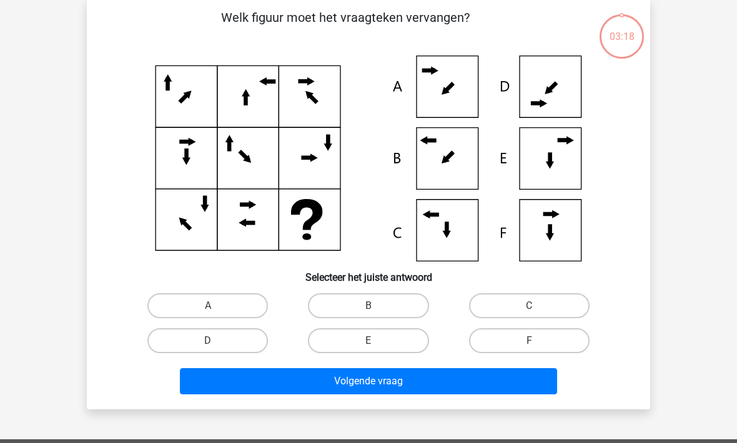
scroll to position [57, 0]
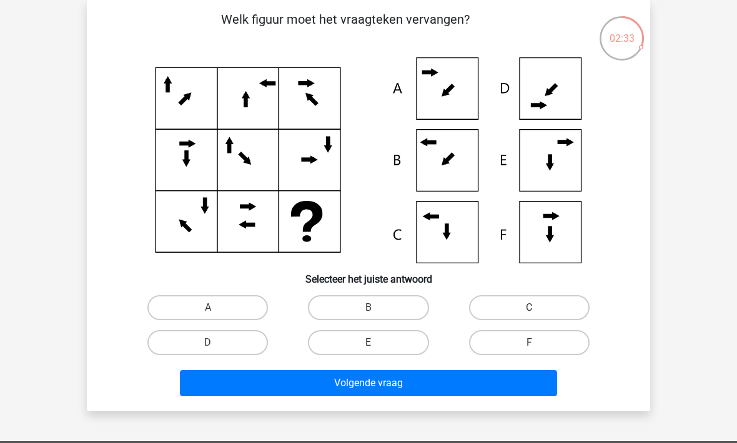
click at [325, 297] on label "B" at bounding box center [368, 307] width 120 height 25
click at [368, 308] on input "B" at bounding box center [372, 312] width 8 height 8
radio input "true"
click at [295, 388] on button "Volgende vraag" at bounding box center [369, 383] width 378 height 26
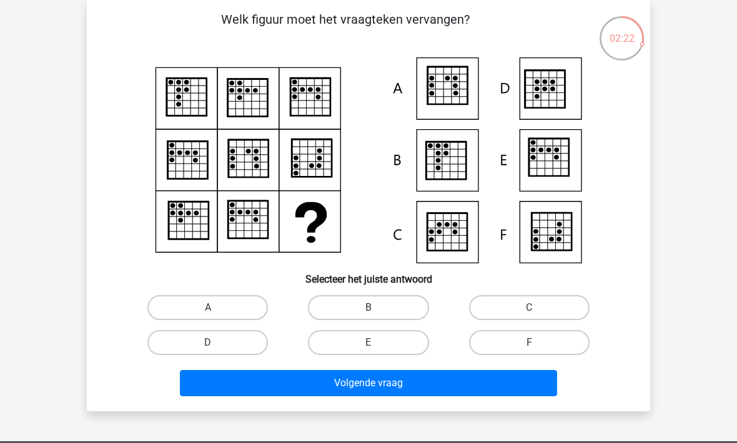
click at [178, 309] on label "A" at bounding box center [207, 307] width 120 height 25
click at [208, 309] on input "A" at bounding box center [212, 312] width 8 height 8
radio input "true"
click at [250, 384] on button "Volgende vraag" at bounding box center [369, 383] width 378 height 26
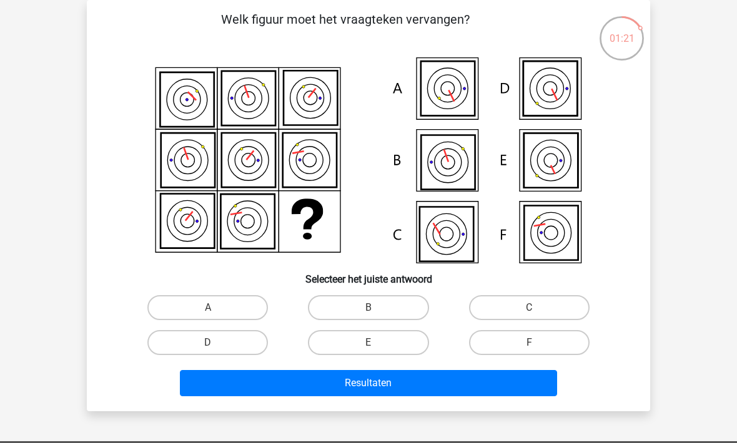
click at [222, 305] on label "A" at bounding box center [207, 307] width 120 height 25
click at [216, 308] on input "A" at bounding box center [212, 312] width 8 height 8
radio input "true"
click at [279, 386] on button "Resultaten" at bounding box center [369, 383] width 378 height 26
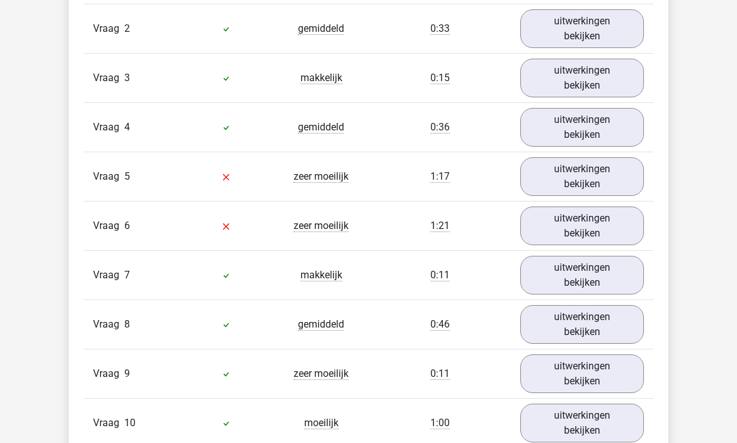
scroll to position [862, 0]
click at [568, 189] on link "uitwerkingen bekijken" at bounding box center [582, 176] width 124 height 39
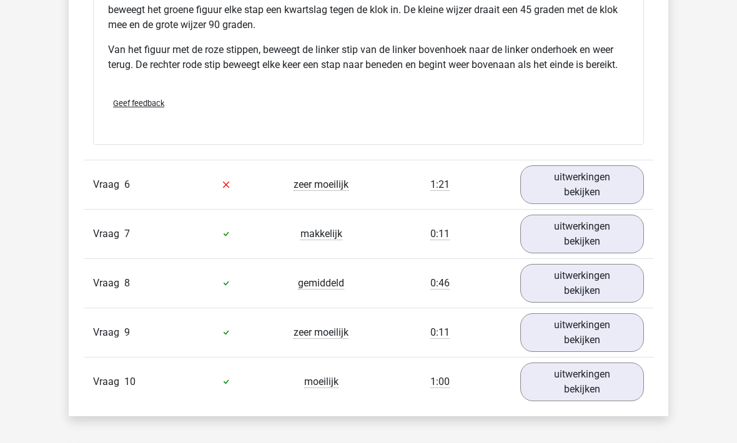
scroll to position [1545, 0]
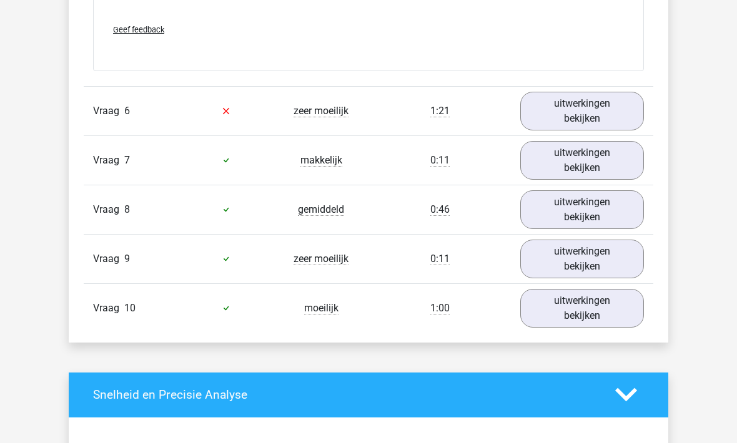
click at [573, 107] on link "uitwerkingen bekijken" at bounding box center [582, 111] width 124 height 39
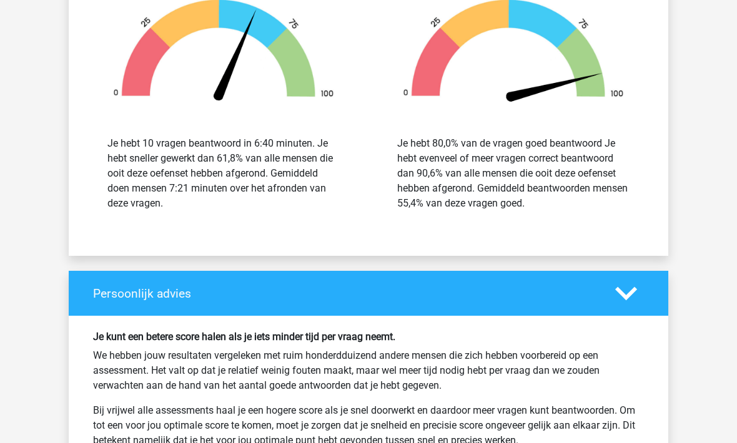
scroll to position [2612, 0]
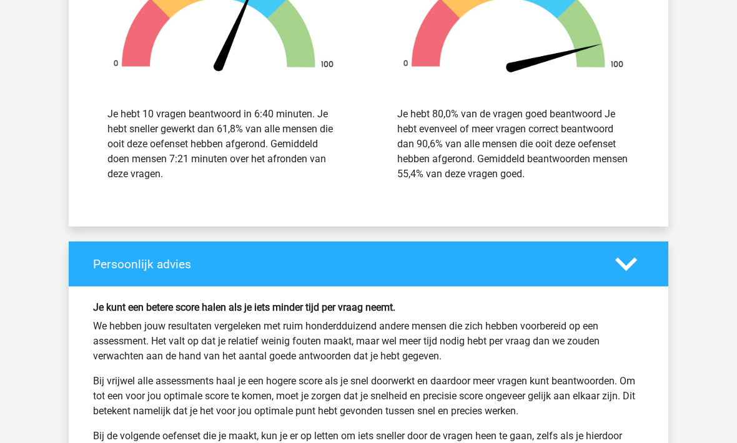
click at [214, 278] on div "Persoonlijk advies" at bounding box center [368, 264] width 599 height 45
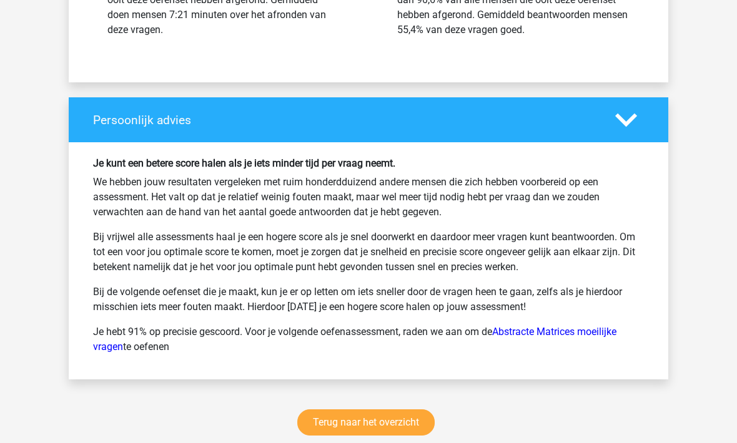
scroll to position [2758, 0]
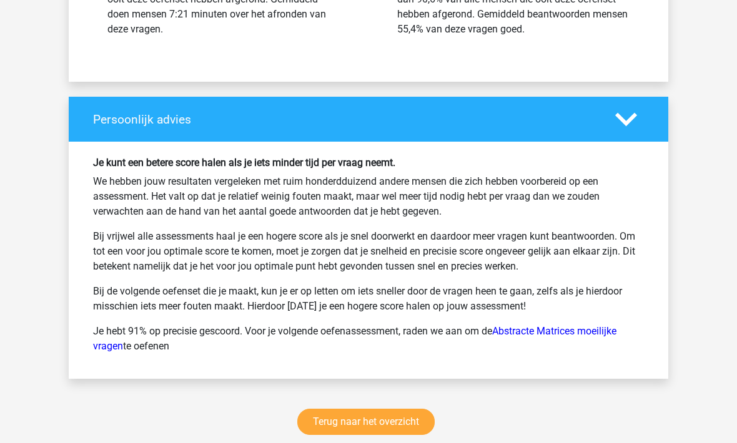
click at [345, 421] on link "Terug naar het overzicht" at bounding box center [365, 422] width 137 height 26
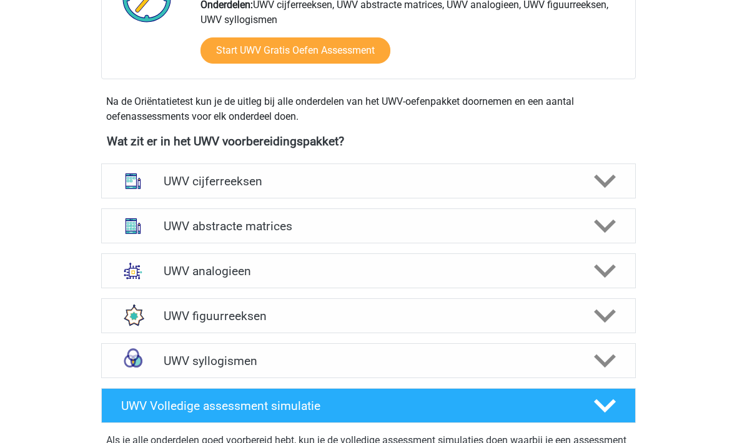
click at [160, 234] on div "UWV abstracte matrices" at bounding box center [368, 227] width 428 height 14
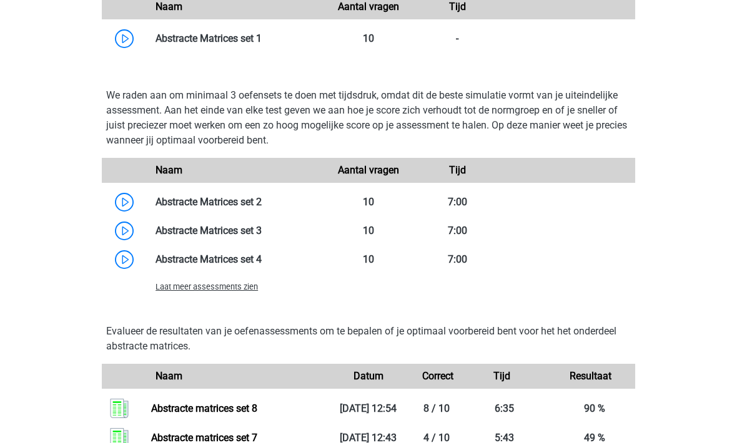
click at [158, 292] on span "Laat meer assessments zien" at bounding box center [206, 287] width 102 height 9
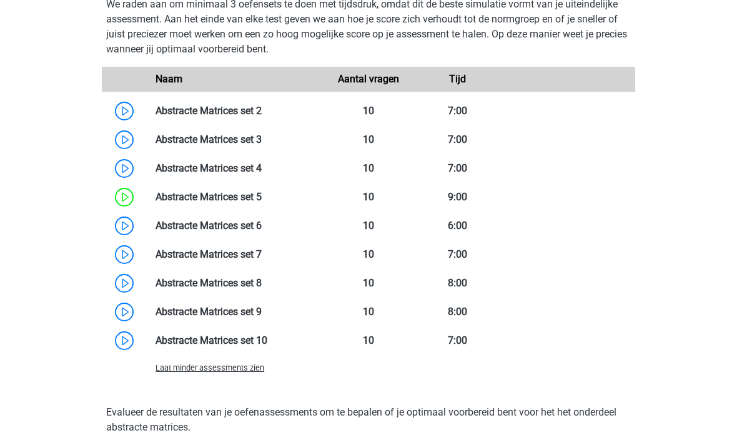
scroll to position [1109, 0]
click at [262, 318] on link at bounding box center [262, 312] width 0 height 12
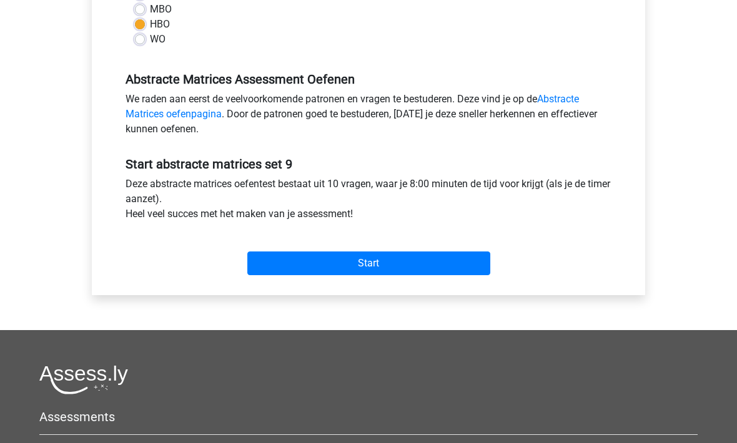
scroll to position [330, 0]
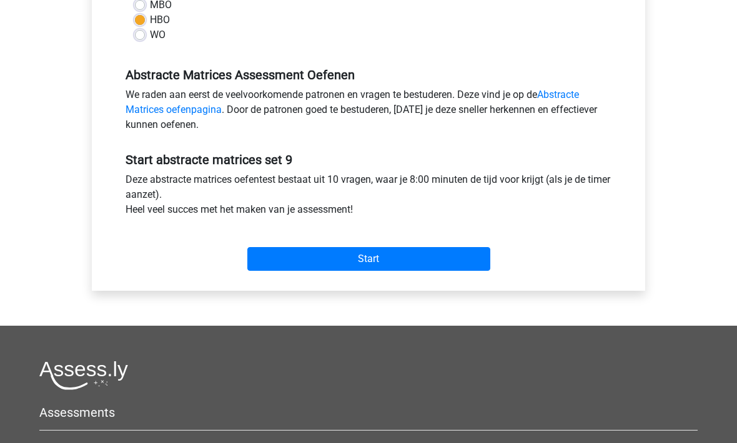
click at [438, 250] on input "Start" at bounding box center [368, 260] width 243 height 24
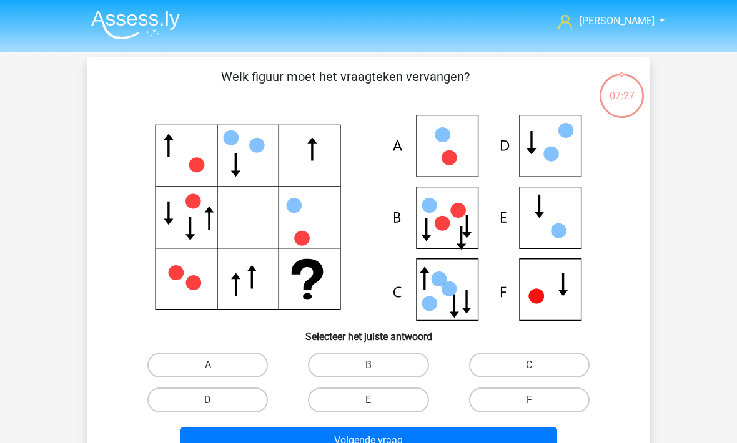
click at [347, 408] on label "E" at bounding box center [368, 400] width 120 height 25
click at [368, 408] on input "E" at bounding box center [372, 404] width 8 height 8
radio input "true"
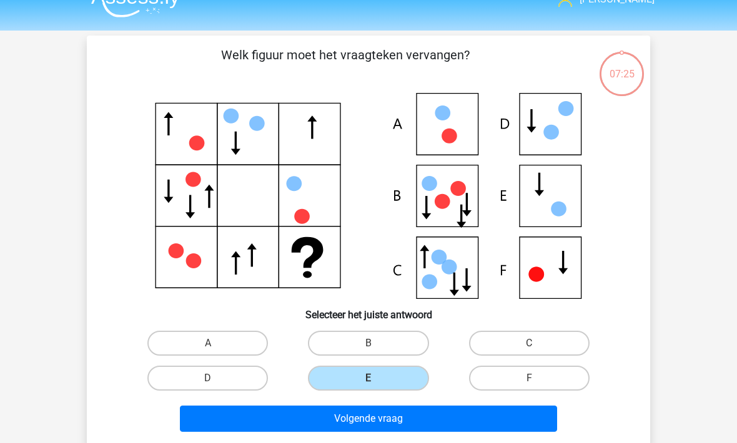
click at [299, 419] on button "Volgende vraag" at bounding box center [369, 419] width 378 height 26
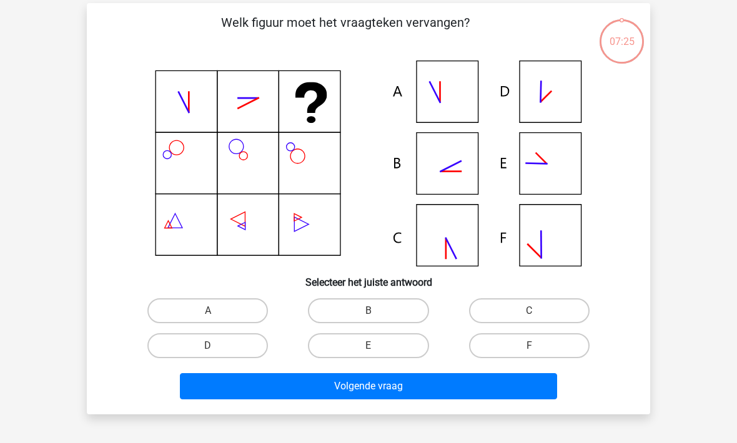
scroll to position [57, 0]
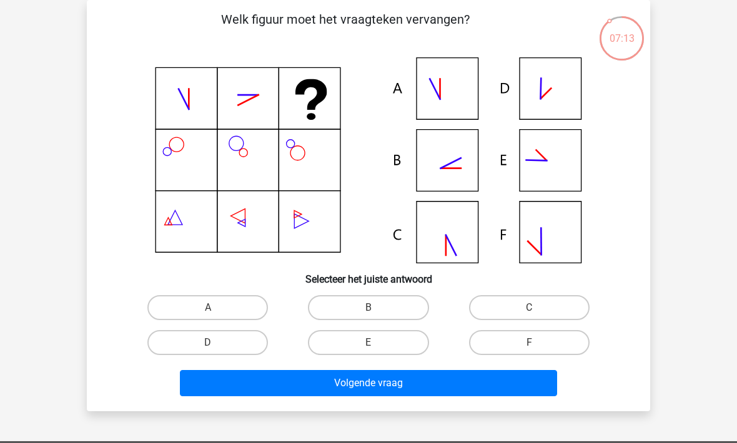
click at [344, 310] on label "B" at bounding box center [368, 307] width 120 height 25
click at [368, 310] on input "B" at bounding box center [372, 312] width 8 height 8
radio input "true"
click at [345, 388] on button "Volgende vraag" at bounding box center [369, 383] width 378 height 26
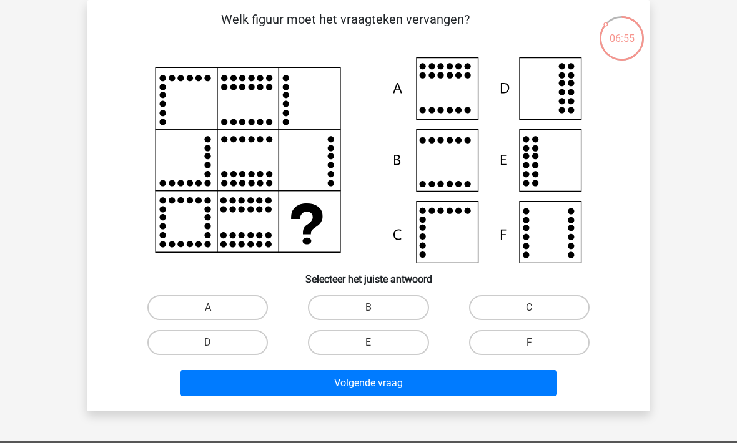
click at [506, 339] on label "F" at bounding box center [529, 342] width 120 height 25
click at [529, 343] on input "F" at bounding box center [533, 347] width 8 height 8
radio input "true"
click at [433, 396] on button "Volgende vraag" at bounding box center [369, 383] width 378 height 26
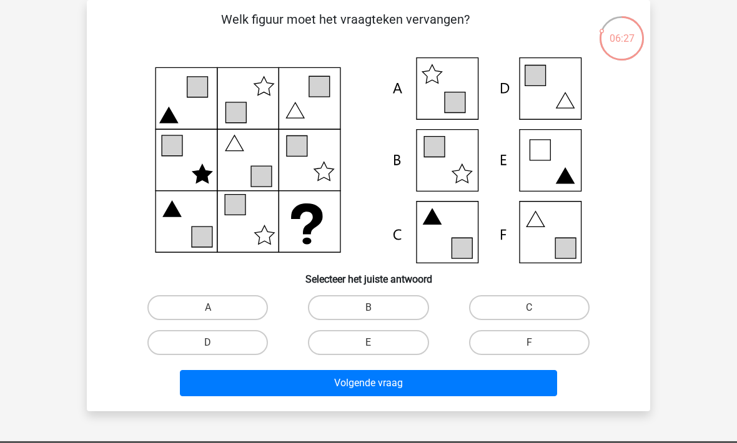
click at [503, 345] on label "F" at bounding box center [529, 342] width 120 height 25
click at [529, 345] on input "F" at bounding box center [533, 347] width 8 height 8
radio input "true"
click at [425, 395] on button "Volgende vraag" at bounding box center [369, 383] width 378 height 26
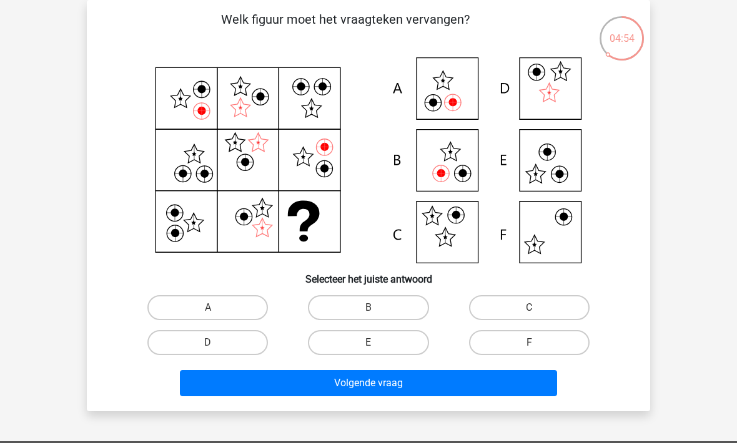
click at [343, 303] on label "B" at bounding box center [368, 307] width 120 height 25
click at [368, 308] on input "B" at bounding box center [372, 312] width 8 height 8
radio input "true"
click at [339, 385] on button "Volgende vraag" at bounding box center [369, 383] width 378 height 26
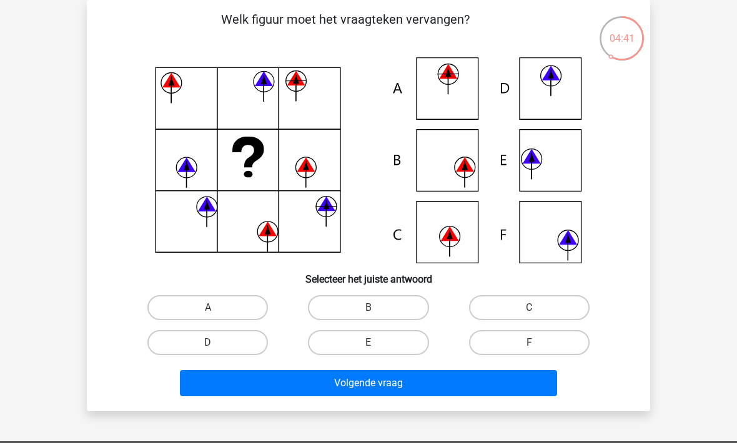
click at [195, 307] on label "A" at bounding box center [207, 307] width 120 height 25
click at [208, 308] on input "A" at bounding box center [212, 312] width 8 height 8
radio input "true"
click at [273, 386] on button "Volgende vraag" at bounding box center [369, 383] width 378 height 26
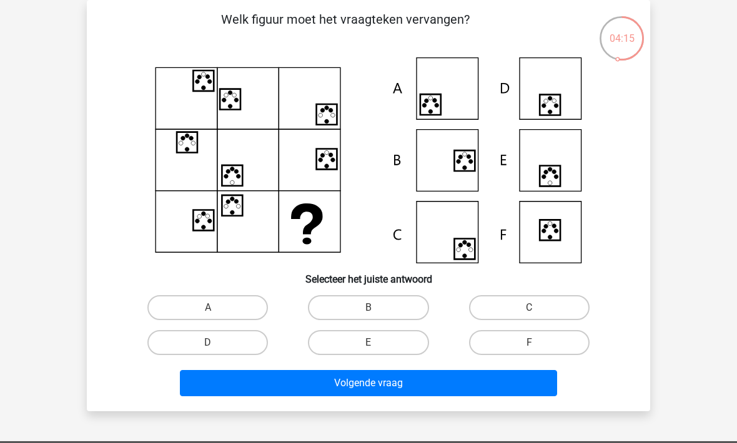
click at [215, 342] on label "D" at bounding box center [207, 342] width 120 height 25
click at [215, 343] on input "D" at bounding box center [212, 347] width 8 height 8
radio input "true"
click at [283, 383] on button "Volgende vraag" at bounding box center [369, 383] width 378 height 26
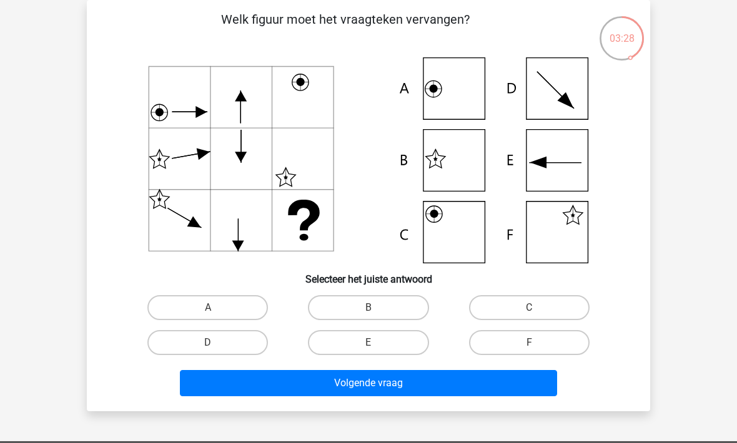
click at [147, 227] on icon at bounding box center [368, 160] width 503 height 206
click at [501, 343] on label "F" at bounding box center [529, 342] width 120 height 25
click at [529, 343] on input "F" at bounding box center [533, 347] width 8 height 8
radio input "true"
click at [398, 378] on button "Volgende vraag" at bounding box center [369, 383] width 378 height 26
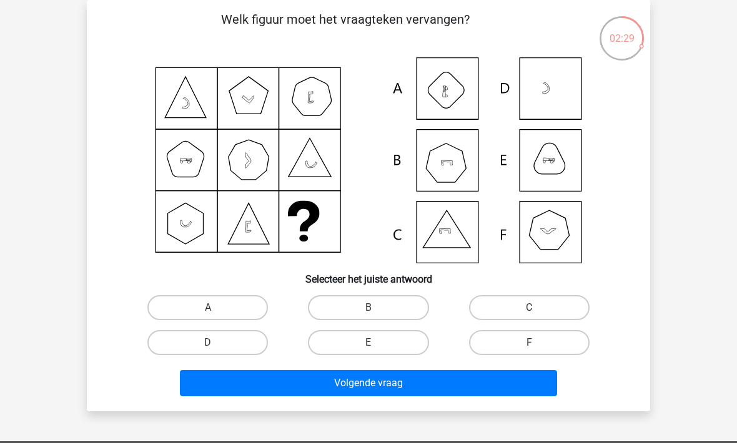
click at [338, 318] on label "B" at bounding box center [368, 307] width 120 height 25
click at [368, 316] on input "B" at bounding box center [372, 312] width 8 height 8
radio input "true"
click at [318, 389] on button "Volgende vraag" at bounding box center [369, 383] width 378 height 26
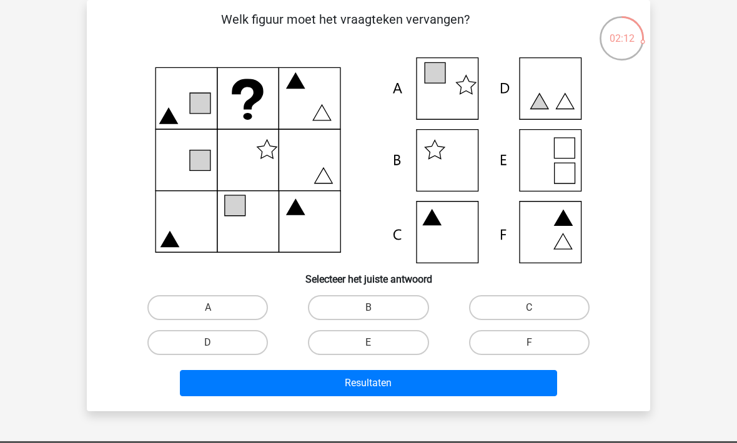
click at [198, 305] on label "A" at bounding box center [207, 307] width 120 height 25
click at [208, 308] on input "A" at bounding box center [212, 312] width 8 height 8
radio input "true"
click at [276, 387] on button "Resultaten" at bounding box center [369, 383] width 378 height 26
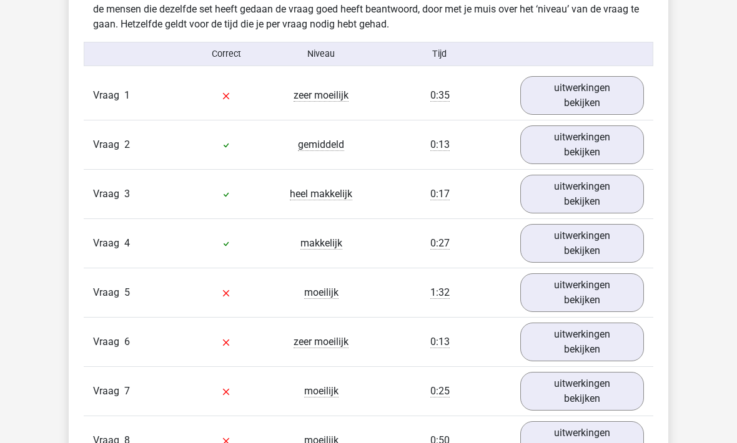
scroll to position [732, 0]
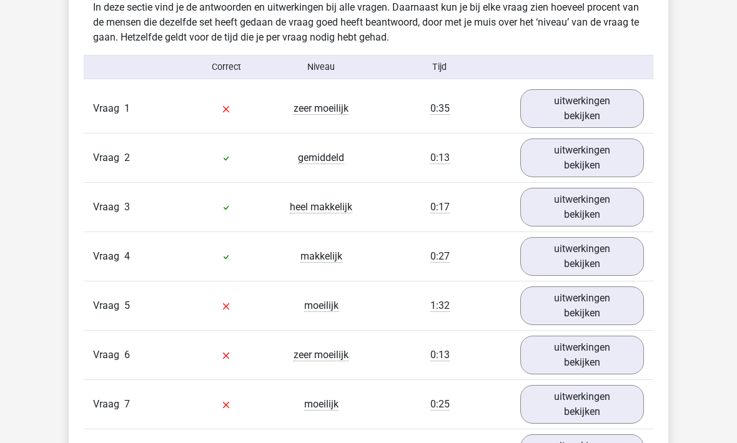
click at [573, 111] on link "uitwerkingen bekijken" at bounding box center [582, 108] width 124 height 39
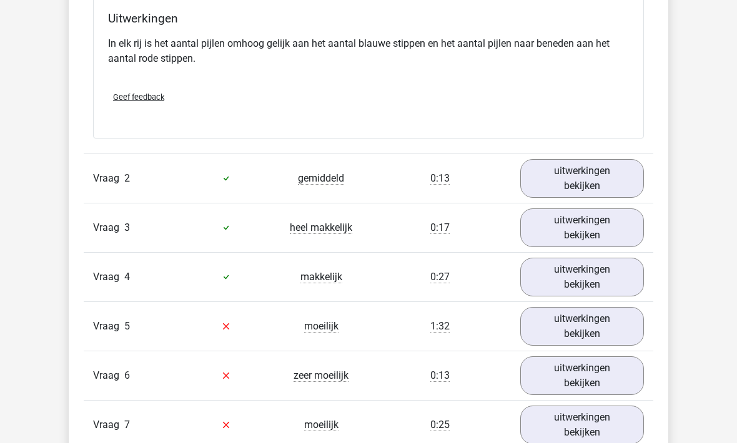
scroll to position [1252, 0]
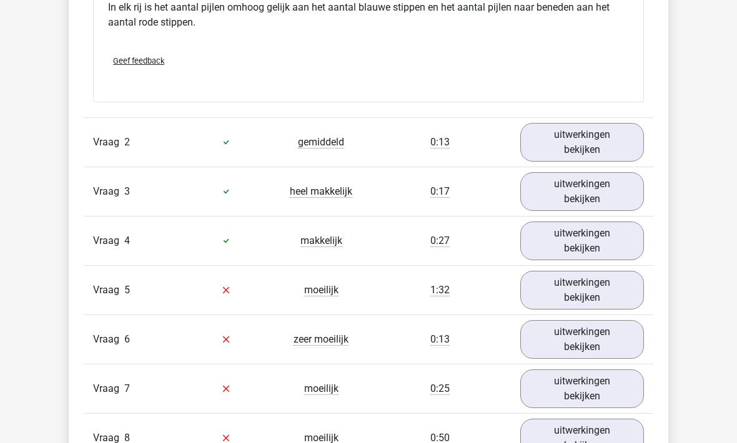
click at [546, 287] on link "uitwerkingen bekijken" at bounding box center [582, 290] width 124 height 39
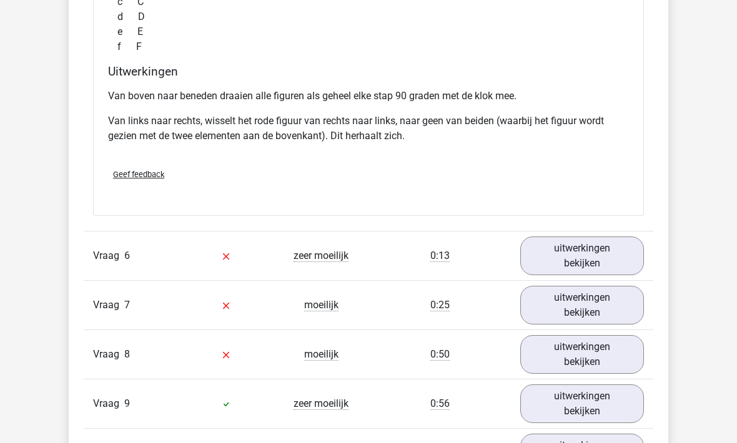
scroll to position [1891, 0]
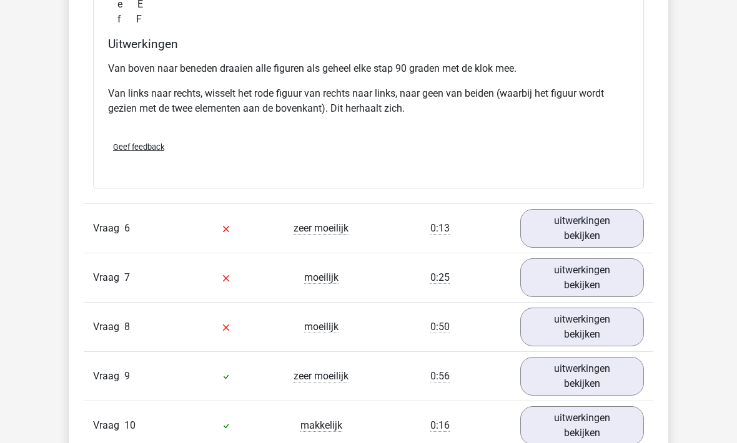
click at [559, 239] on link "uitwerkingen bekijken" at bounding box center [582, 228] width 124 height 39
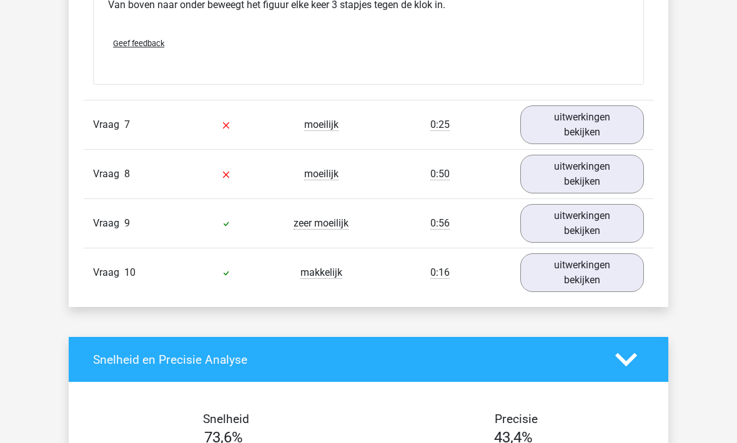
scroll to position [2557, 0]
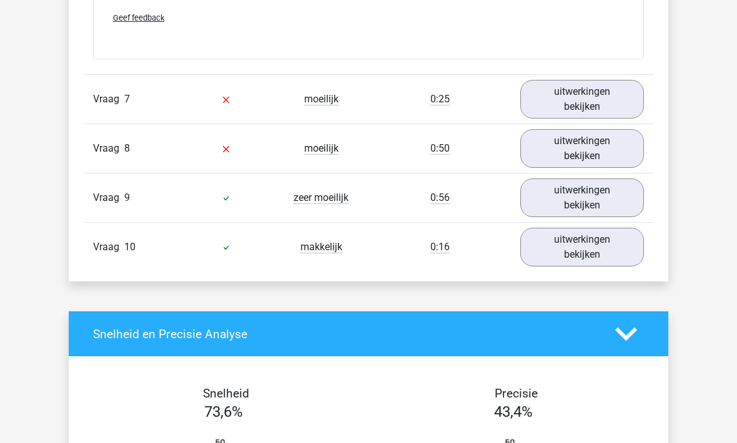
click at [566, 200] on link "uitwerkingen bekijken" at bounding box center [582, 198] width 124 height 39
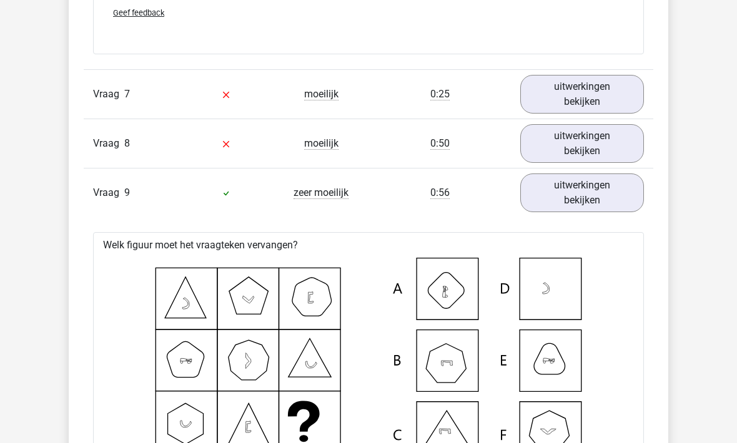
scroll to position [2564, 0]
click at [574, 96] on link "uitwerkingen bekijken" at bounding box center [582, 93] width 124 height 39
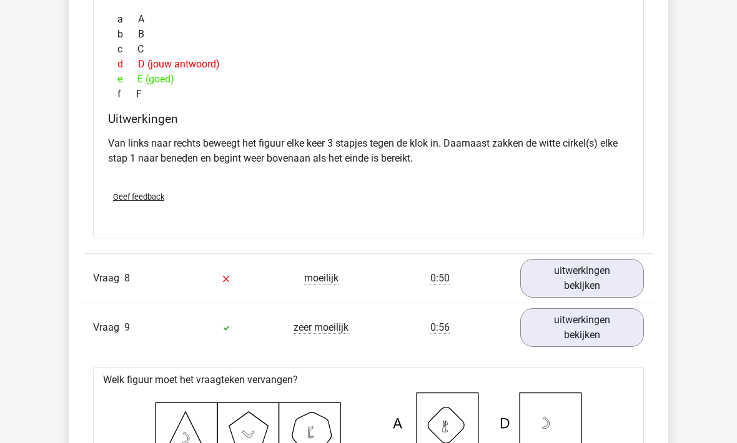
scroll to position [2986, 0]
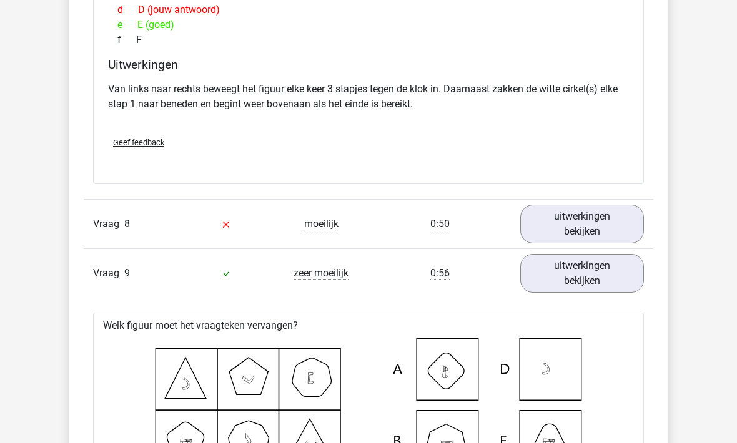
click at [579, 229] on link "uitwerkingen bekijken" at bounding box center [582, 224] width 124 height 39
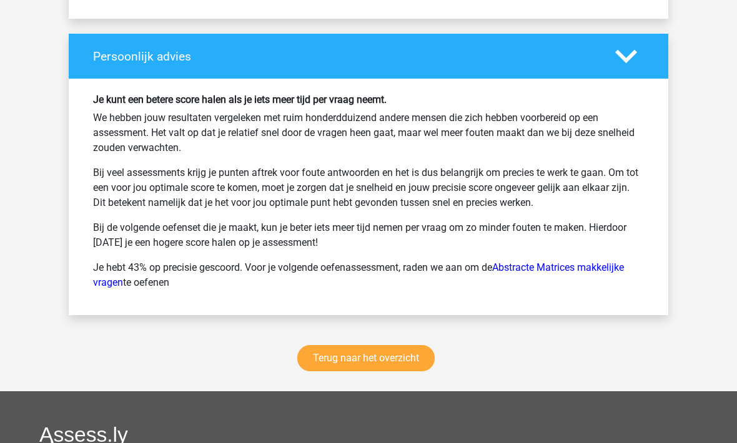
scroll to position [4785, 0]
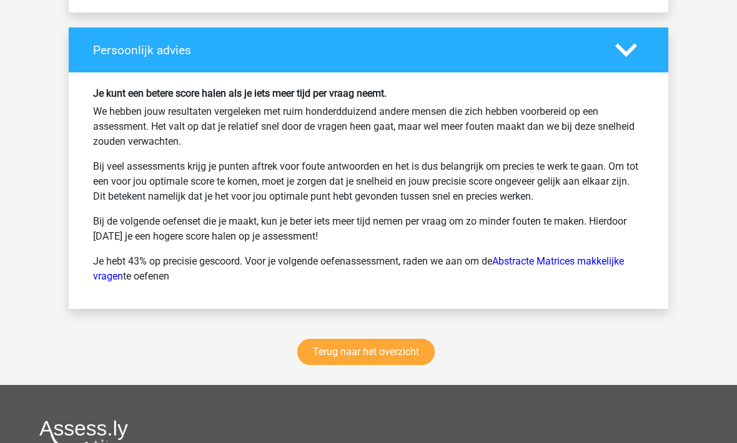
click at [339, 361] on link "Terug naar het overzicht" at bounding box center [365, 353] width 137 height 26
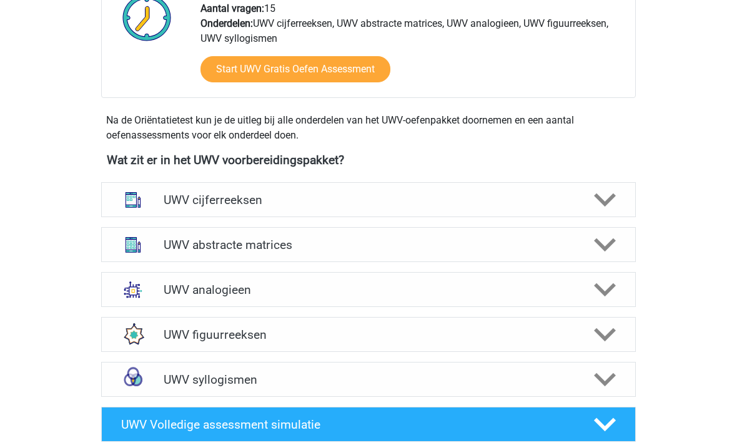
scroll to position [466, 0]
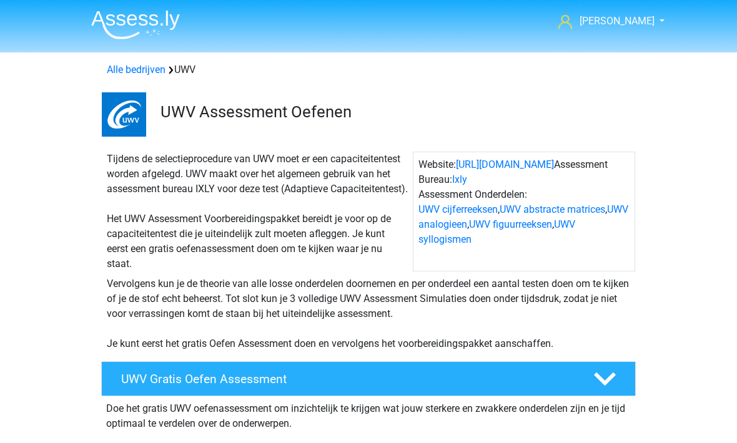
click at [126, 64] on link "Alle bedrijven" at bounding box center [136, 70] width 59 height 12
